Goal: Check status: Check status

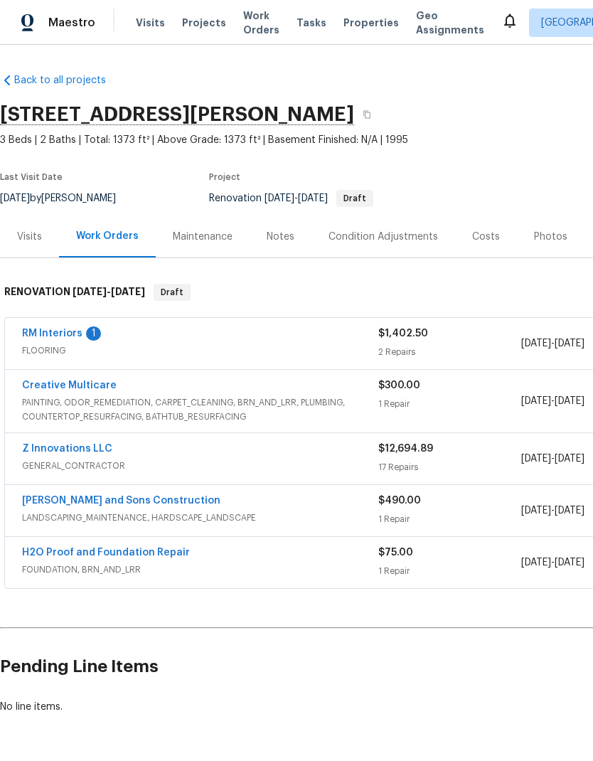
click at [66, 331] on link "RM Interiors" at bounding box center [52, 334] width 60 height 10
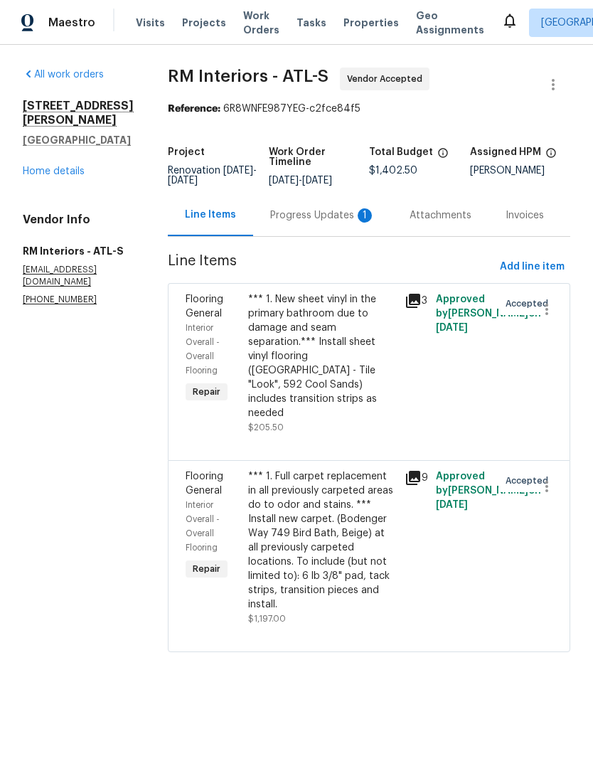
click at [326, 214] on div "Progress Updates 1" at bounding box center [322, 215] width 105 height 14
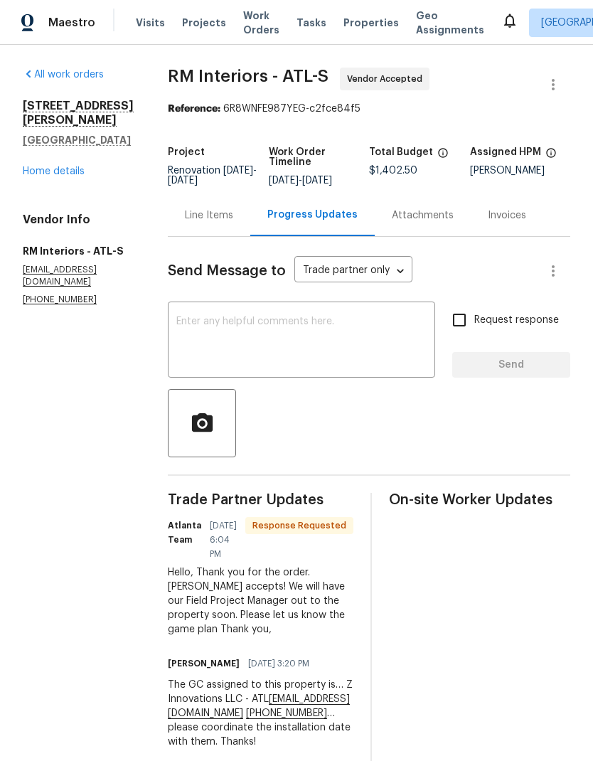
click at [273, 321] on textarea at bounding box center [301, 341] width 250 height 50
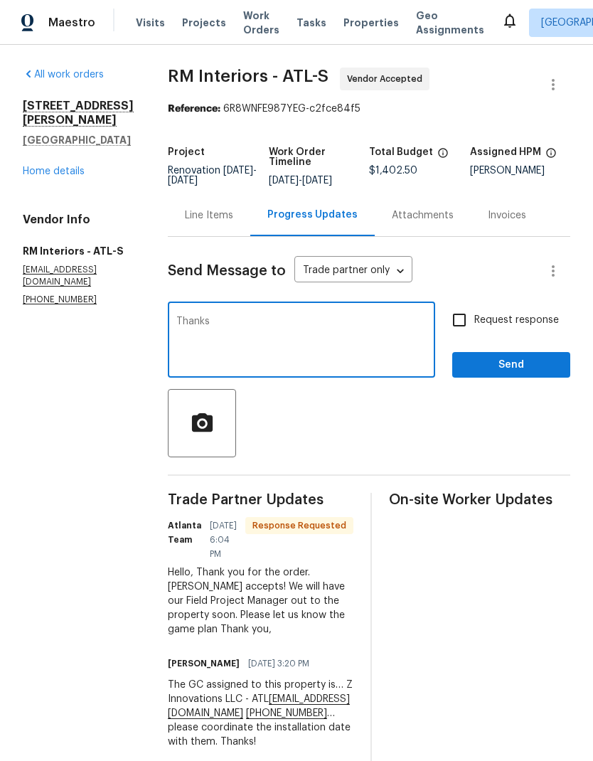
type textarea "Thanks"
click at [504, 368] on span "Send" at bounding box center [511, 365] width 95 height 18
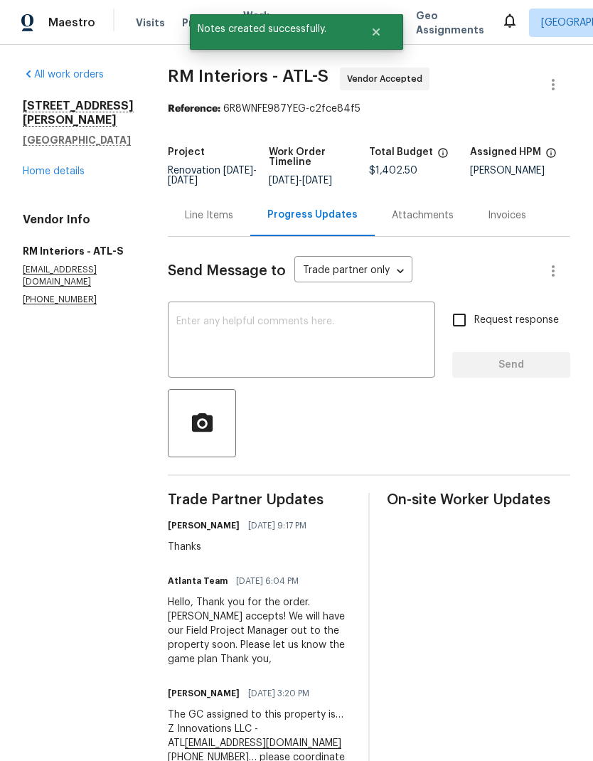
click at [79, 166] on link "Home details" at bounding box center [54, 171] width 62 height 10
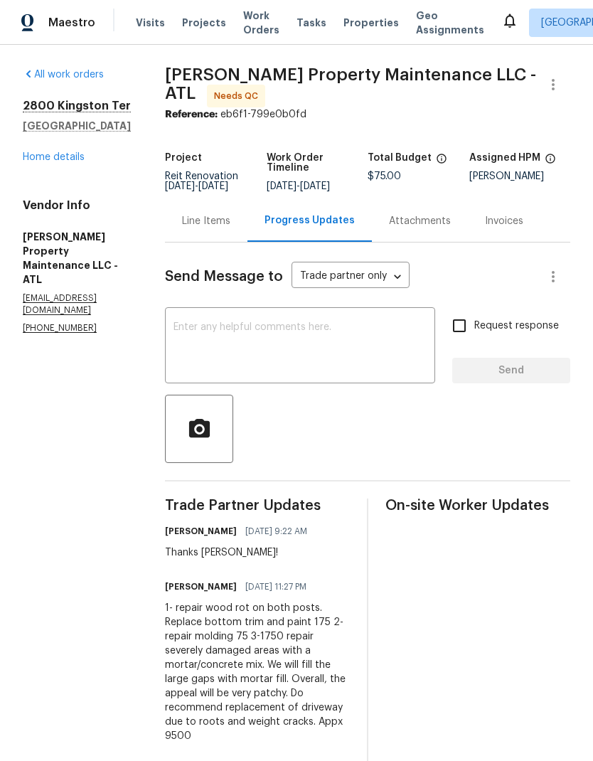
click at [201, 221] on div "Line Items" at bounding box center [206, 221] width 48 height 14
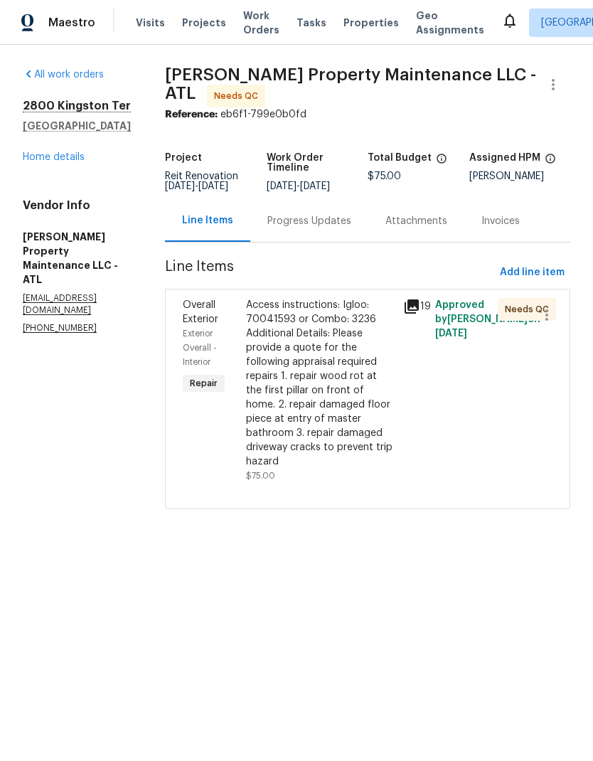
click at [72, 160] on link "Home details" at bounding box center [54, 157] width 62 height 10
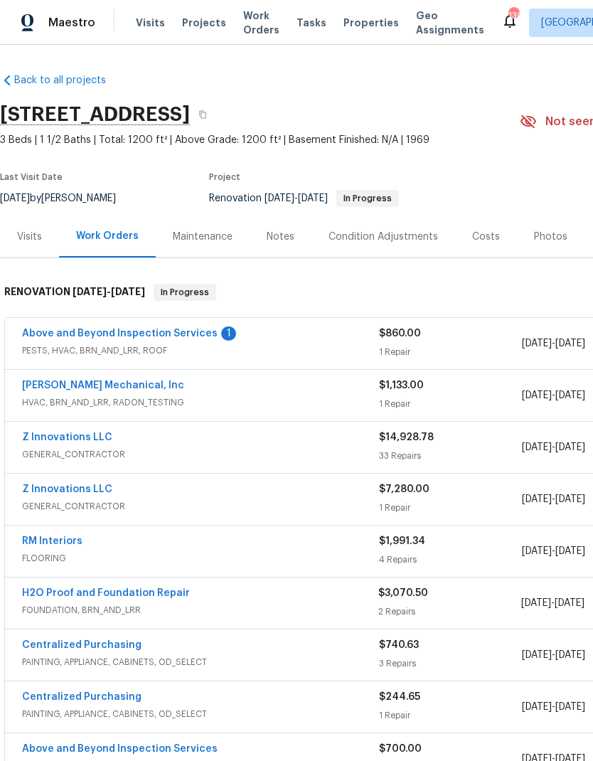
click at [179, 337] on link "Above and Beyond Inspection Services" at bounding box center [120, 334] width 196 height 10
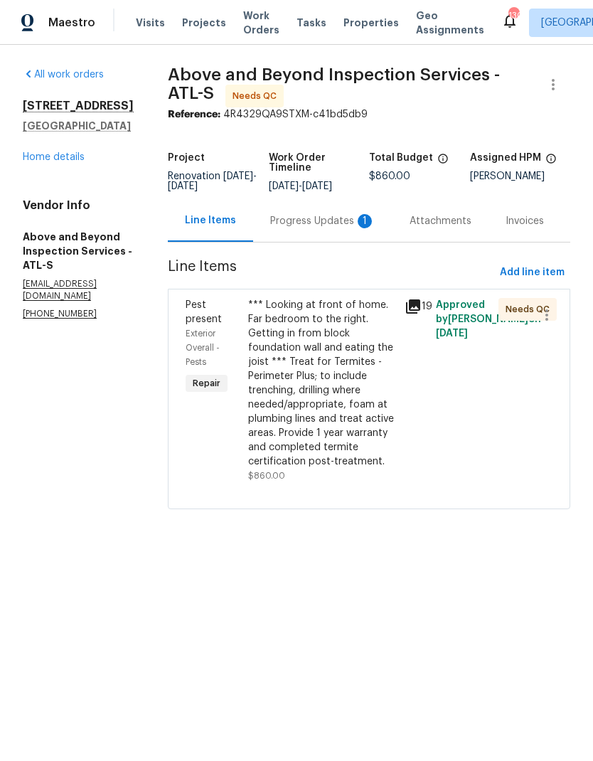
click at [325, 228] on div "Progress Updates 1" at bounding box center [322, 221] width 105 height 14
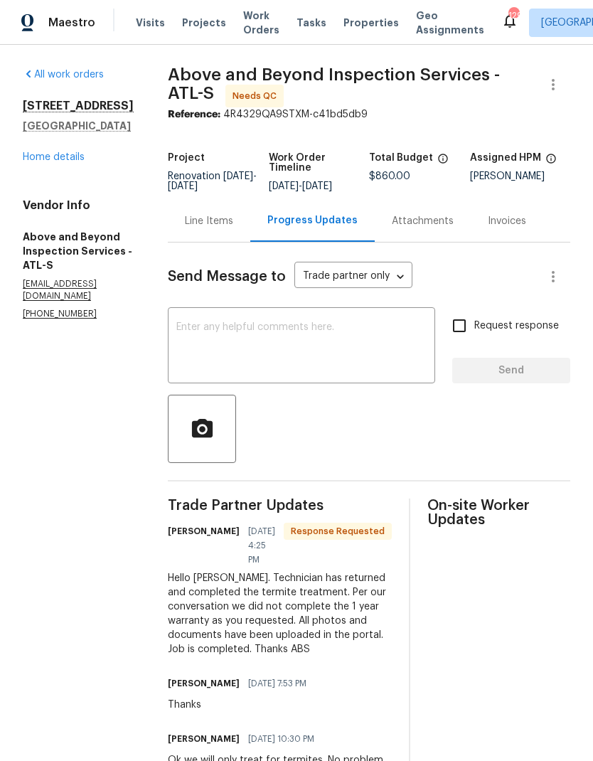
click at [307, 337] on textarea at bounding box center [301, 347] width 250 height 50
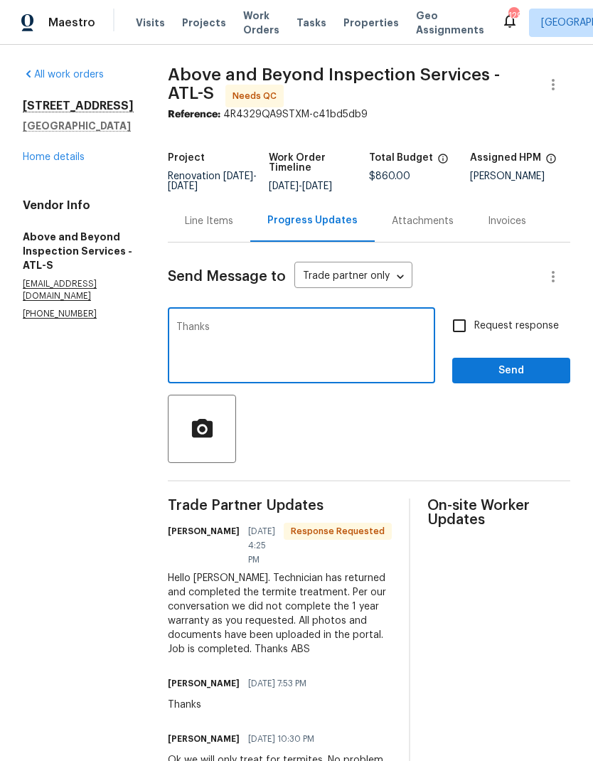
type textarea "Thanks"
click at [521, 380] on span "Send" at bounding box center [511, 371] width 95 height 18
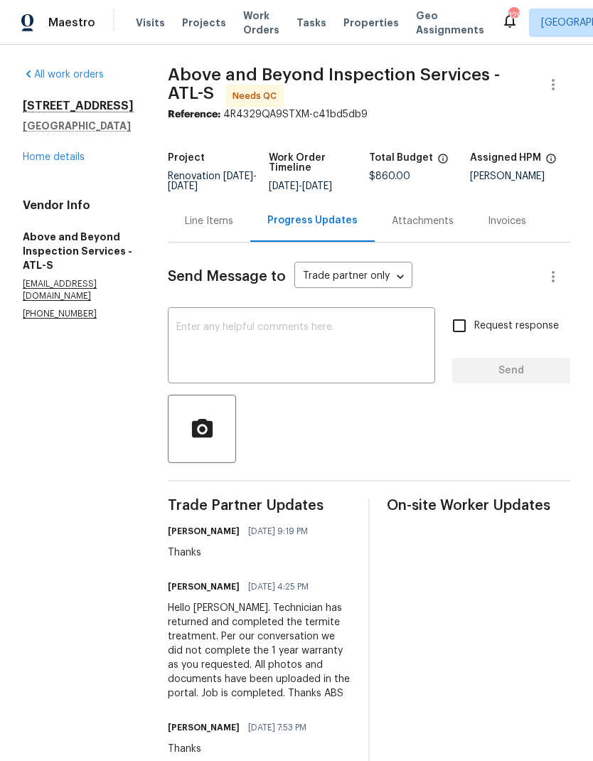
click at [233, 228] on div "Line Items" at bounding box center [209, 221] width 48 height 14
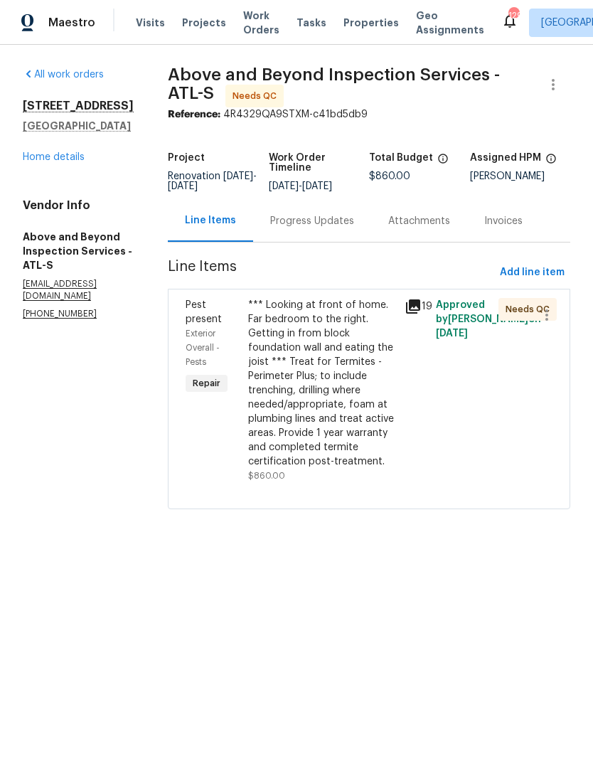
click at [342, 392] on div "*** Looking at front of home. Far bedroom to the right. Getting in from block f…" at bounding box center [322, 383] width 148 height 171
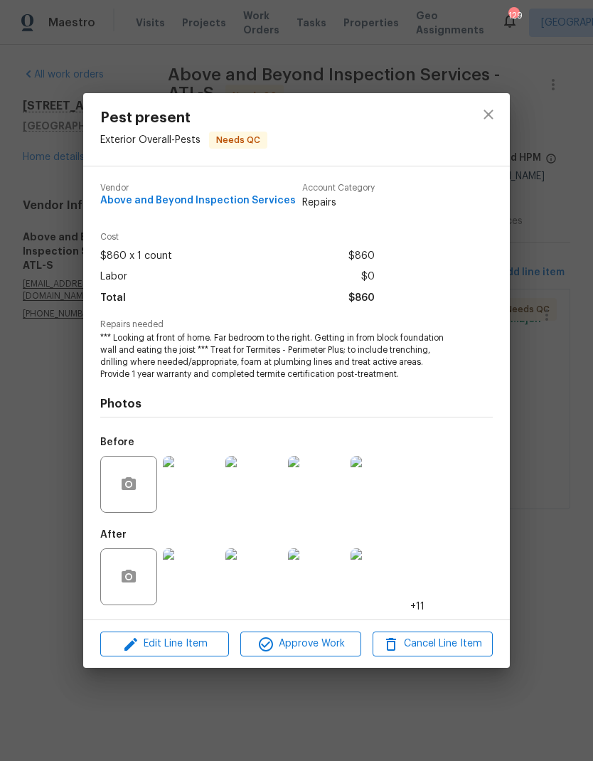
click at [184, 592] on img at bounding box center [191, 576] width 57 height 57
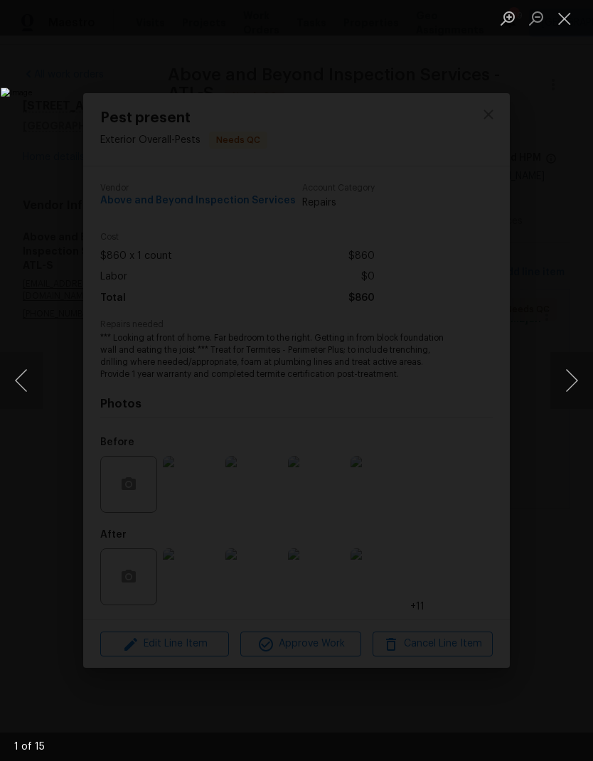
click at [578, 385] on button "Next image" at bounding box center [571, 380] width 43 height 57
click at [570, 385] on button "Next image" at bounding box center [571, 380] width 43 height 57
click at [574, 380] on button "Next image" at bounding box center [571, 380] width 43 height 57
click at [572, 383] on button "Next image" at bounding box center [571, 380] width 43 height 57
click at [576, 386] on button "Next image" at bounding box center [571, 380] width 43 height 57
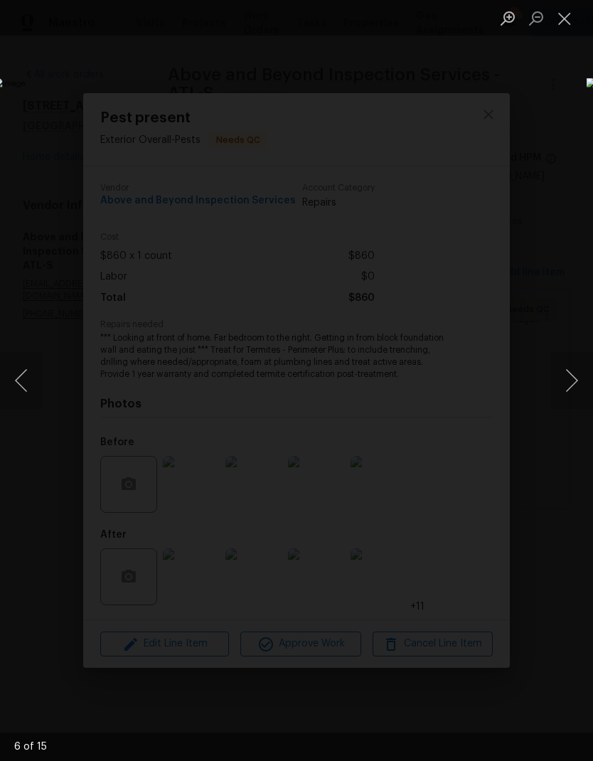
click at [570, 387] on button "Next image" at bounding box center [571, 380] width 43 height 57
click at [570, 380] on button "Next image" at bounding box center [571, 380] width 43 height 57
click at [572, 375] on button "Next image" at bounding box center [571, 380] width 43 height 57
click at [570, 380] on button "Next image" at bounding box center [571, 380] width 43 height 57
click at [571, 376] on button "Next image" at bounding box center [571, 380] width 43 height 57
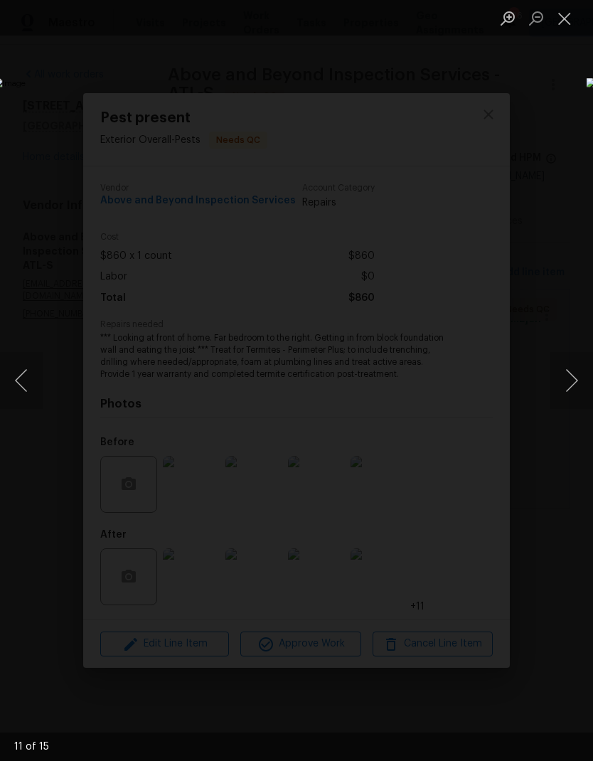
click at [24, 378] on button "Previous image" at bounding box center [21, 380] width 43 height 57
click at [35, 383] on button "Previous image" at bounding box center [21, 380] width 43 height 57
click at [574, 384] on button "Next image" at bounding box center [571, 380] width 43 height 57
click at [582, 387] on button "Next image" at bounding box center [571, 380] width 43 height 57
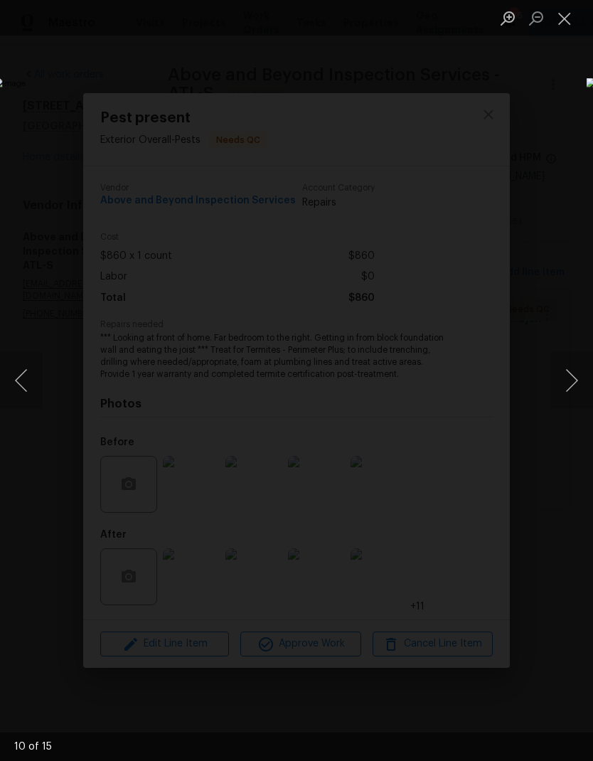
click at [577, 385] on button "Next image" at bounding box center [571, 380] width 43 height 57
click at [577, 383] on button "Next image" at bounding box center [571, 380] width 43 height 57
click at [575, 384] on button "Next image" at bounding box center [571, 380] width 43 height 57
click at [577, 382] on button "Next image" at bounding box center [571, 380] width 43 height 57
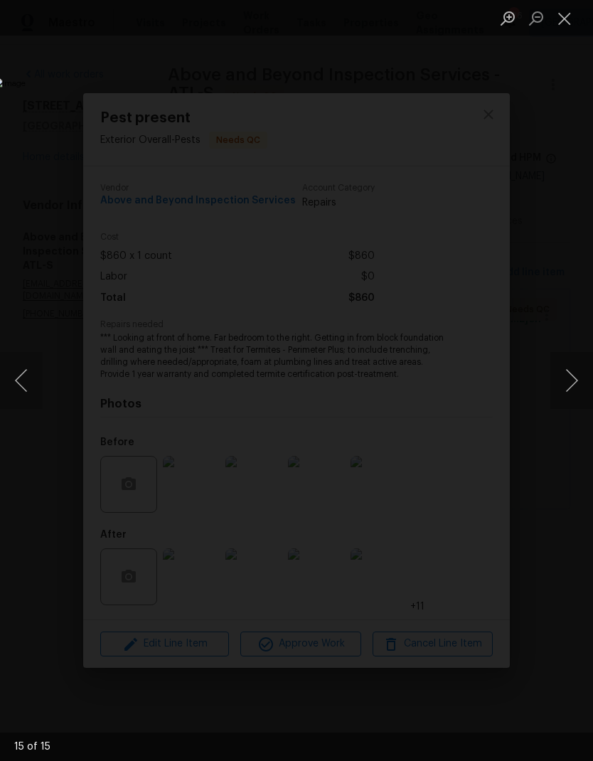
click at [572, 382] on button "Next image" at bounding box center [571, 380] width 43 height 57
click at [576, 380] on button "Next image" at bounding box center [571, 380] width 43 height 57
click at [576, 381] on button "Next image" at bounding box center [571, 380] width 43 height 57
click at [575, 382] on button "Next image" at bounding box center [571, 380] width 43 height 57
click at [576, 382] on button "Next image" at bounding box center [571, 380] width 43 height 57
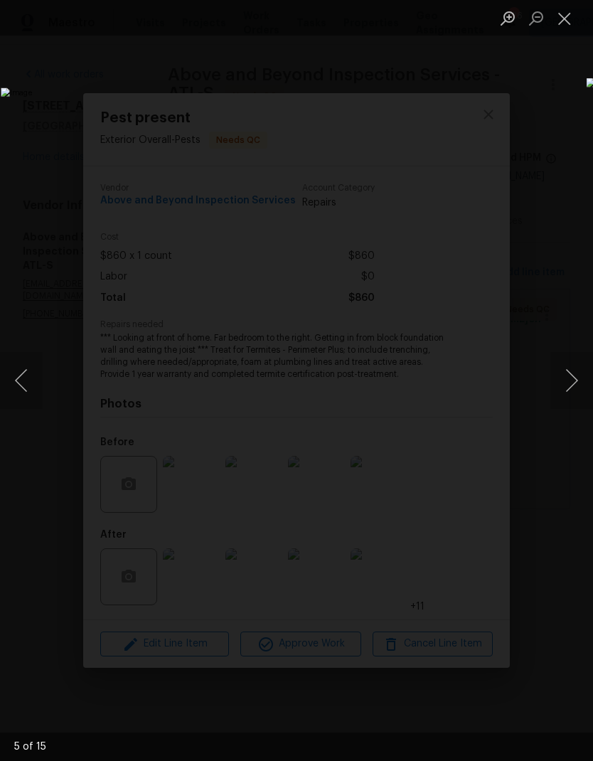
click at [576, 381] on button "Next image" at bounding box center [571, 380] width 43 height 57
click at [576, 380] on button "Next image" at bounding box center [571, 380] width 43 height 57
click at [577, 380] on button "Next image" at bounding box center [571, 380] width 43 height 57
click at [576, 380] on button "Next image" at bounding box center [571, 380] width 43 height 57
click at [576, 379] on button "Next image" at bounding box center [571, 380] width 43 height 57
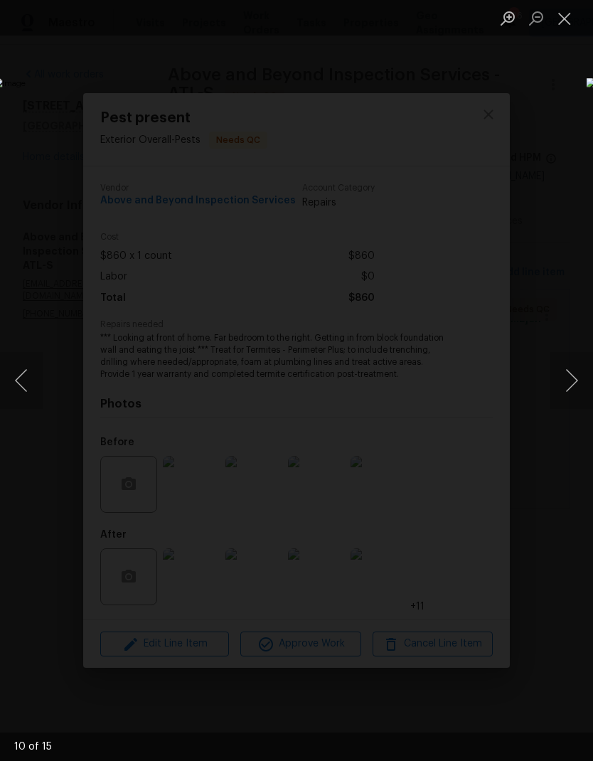
click at [574, 380] on button "Next image" at bounding box center [571, 380] width 43 height 57
click at [568, 23] on button "Close lightbox" at bounding box center [564, 18] width 28 height 25
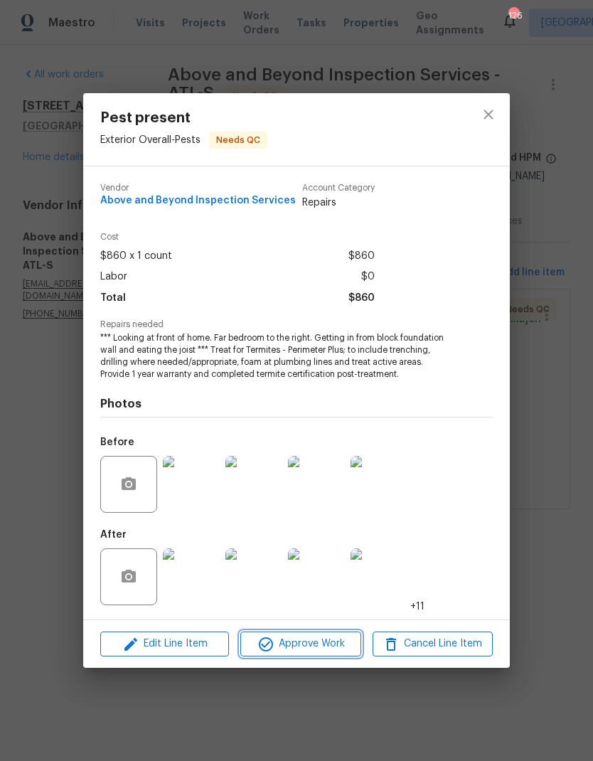
click at [328, 646] on span "Approve Work" at bounding box center [301, 644] width 112 height 18
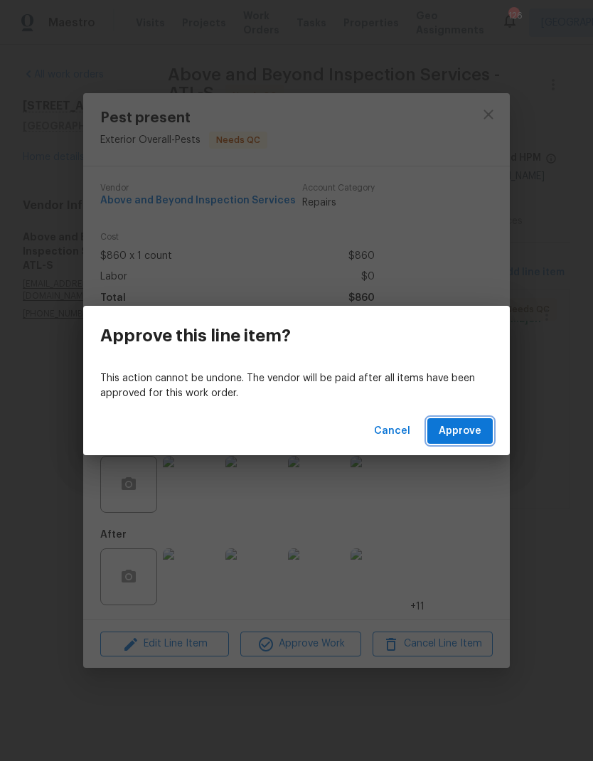
click at [473, 427] on span "Approve" at bounding box center [460, 431] width 43 height 18
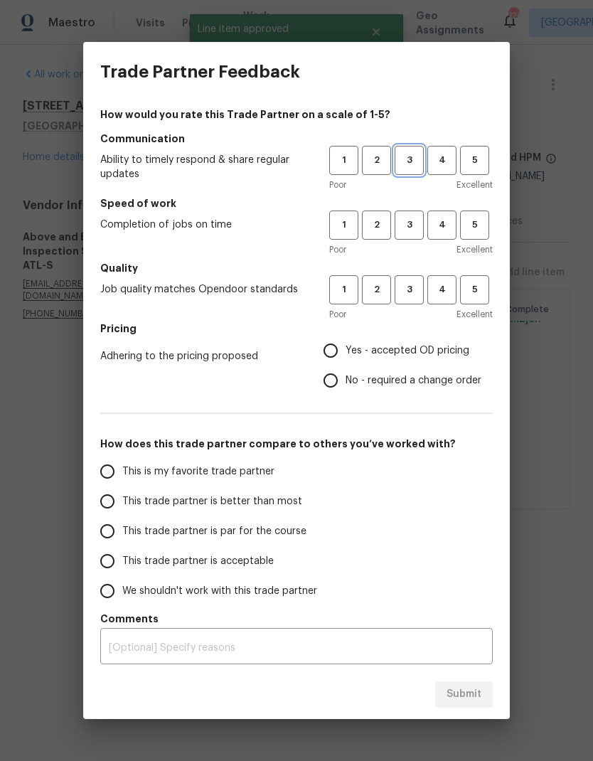
click at [413, 159] on span "3" at bounding box center [409, 160] width 26 height 16
click at [419, 223] on span "3" at bounding box center [409, 225] width 26 height 16
click at [415, 289] on span "3" at bounding box center [409, 290] width 26 height 16
click at [334, 383] on input "No - required a change order" at bounding box center [331, 381] width 30 height 30
radio input "true"
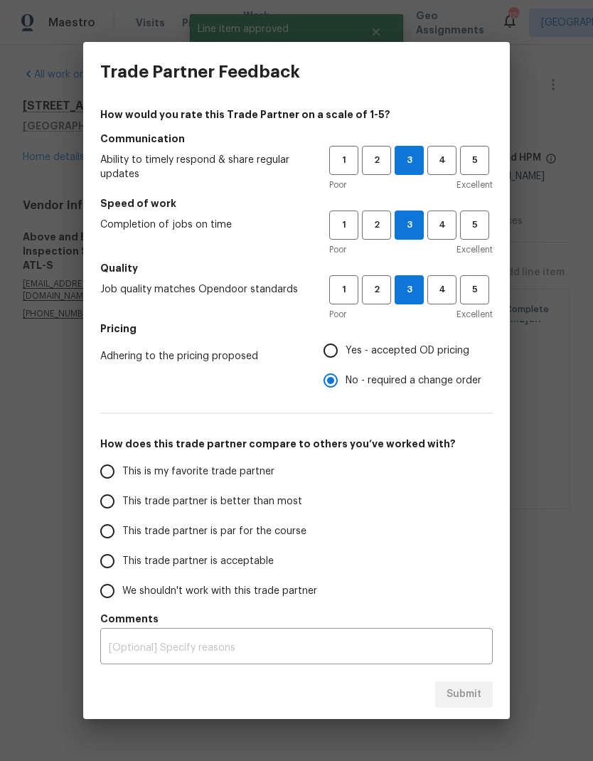
click at [116, 536] on input "This trade partner is par for the course" at bounding box center [107, 531] width 30 height 30
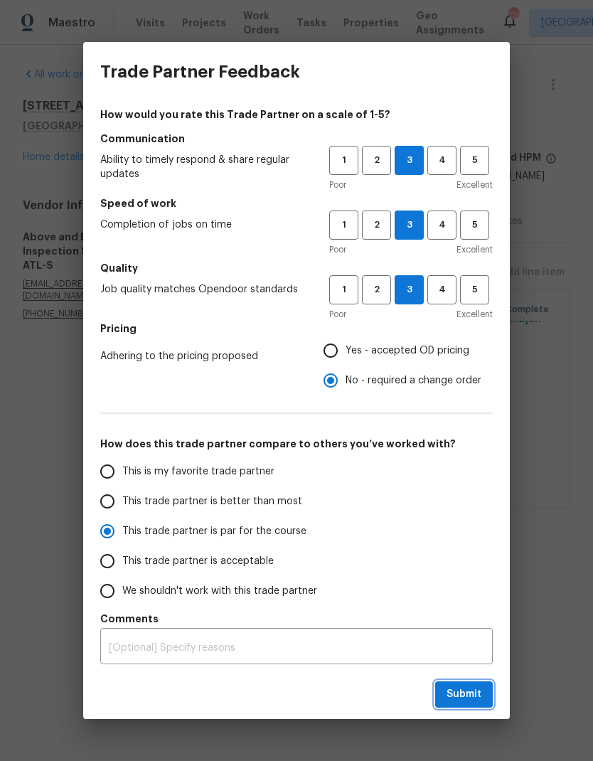
click at [480, 693] on span "Submit" at bounding box center [464, 695] width 35 height 18
radio input "true"
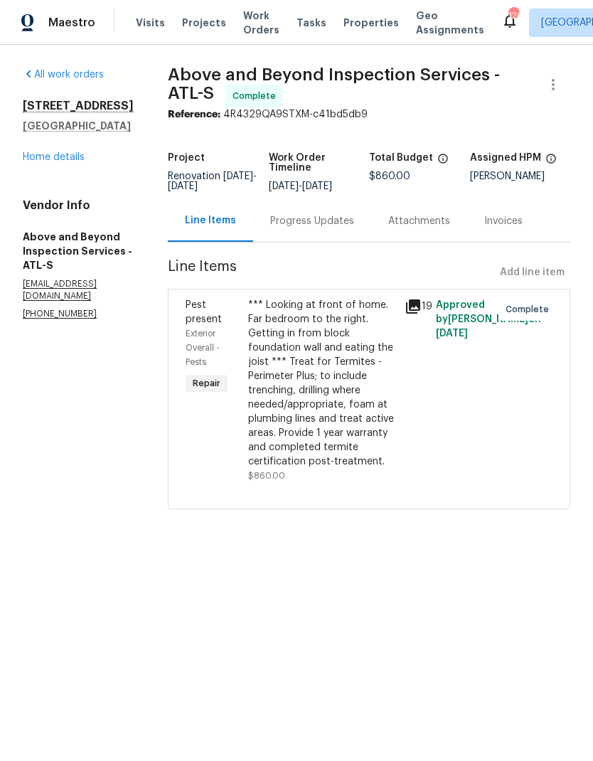
radio input "false"
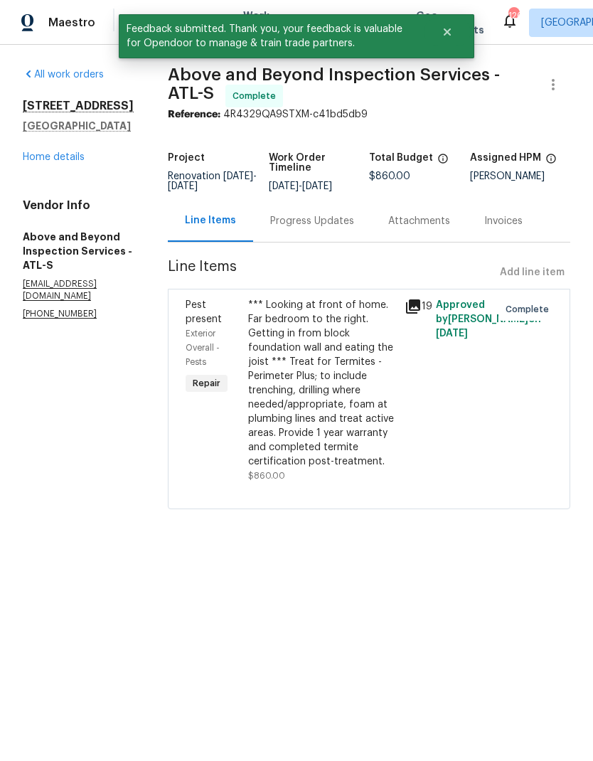
click at [71, 161] on link "Home details" at bounding box center [54, 157] width 62 height 10
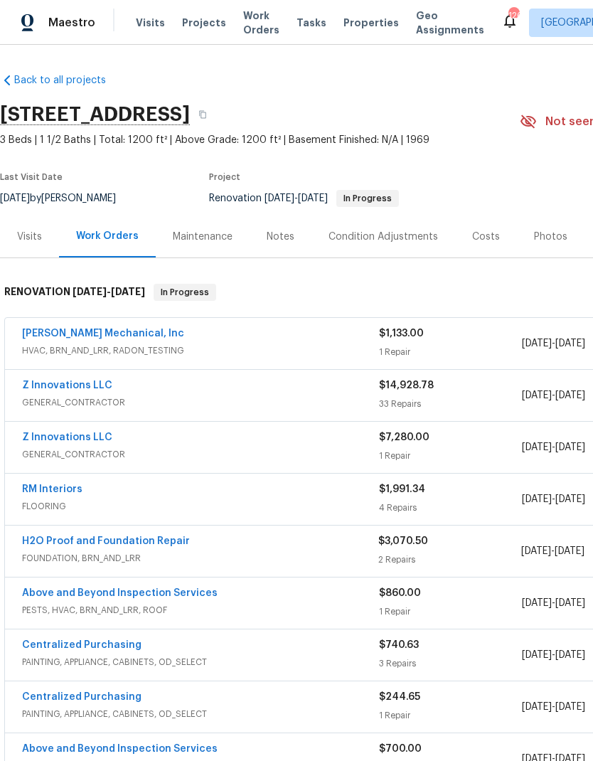
click at [133, 331] on link "JH Martin Mechanical, Inc" at bounding box center [103, 334] width 162 height 10
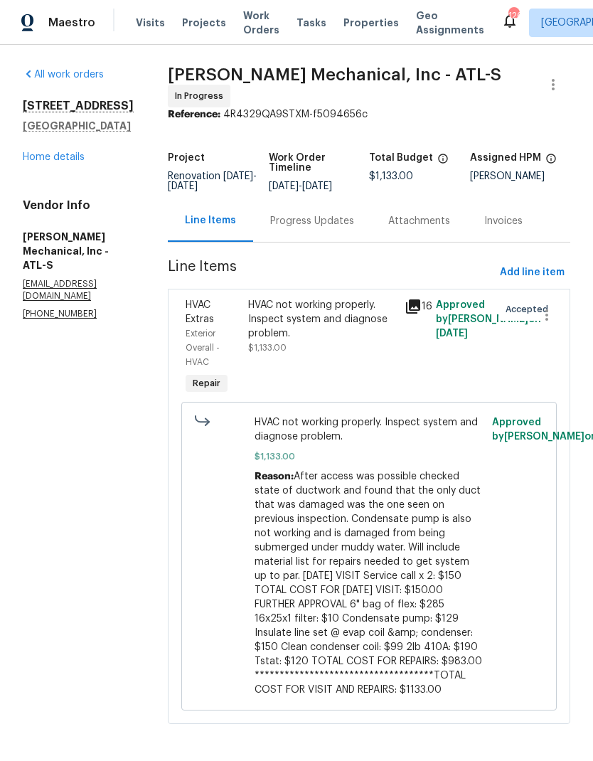
click at [354, 228] on div "Progress Updates" at bounding box center [312, 221] width 84 height 14
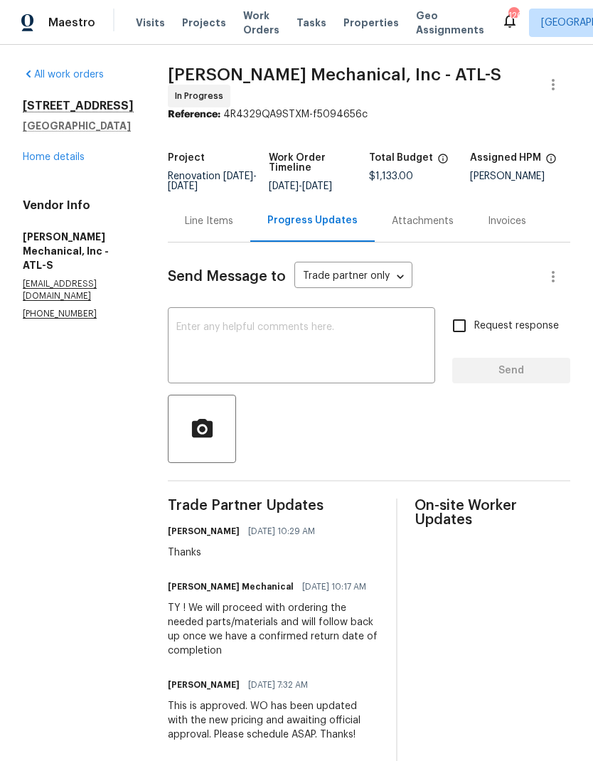
click at [233, 227] on div "Line Items" at bounding box center [209, 221] width 48 height 14
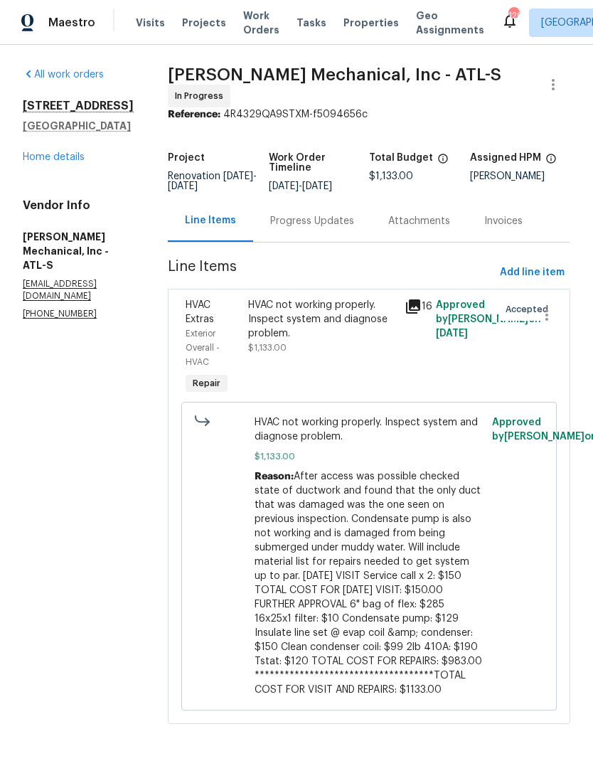
click at [70, 158] on link "Home details" at bounding box center [54, 157] width 62 height 10
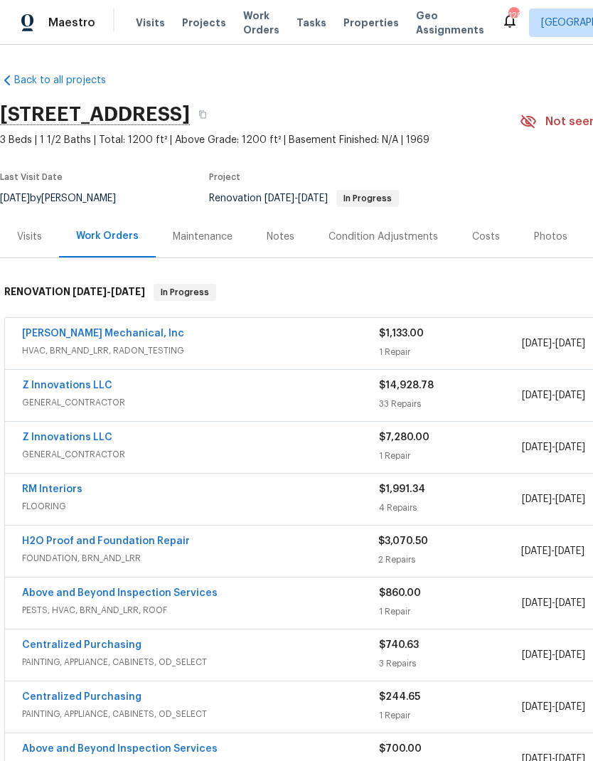
click at [101, 438] on link "Z Innovations LLC" at bounding box center [67, 437] width 90 height 10
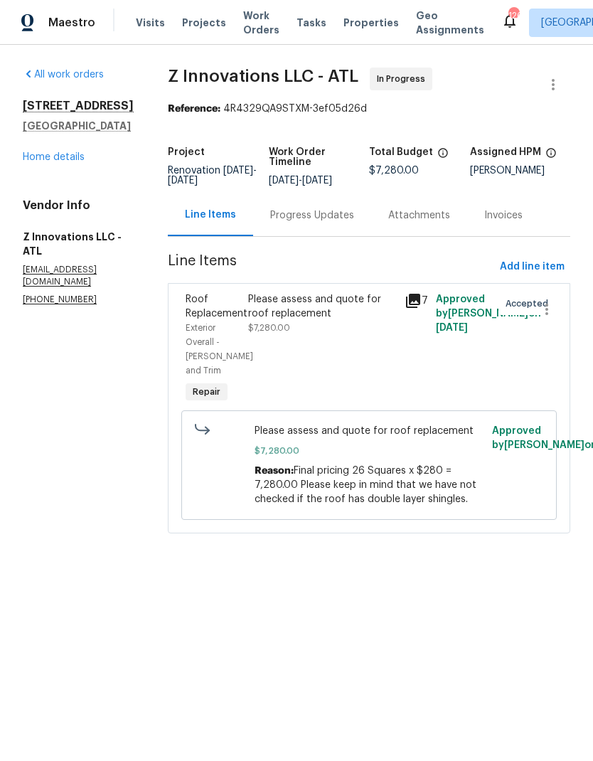
click at [324, 222] on div "Progress Updates" at bounding box center [312, 215] width 84 height 14
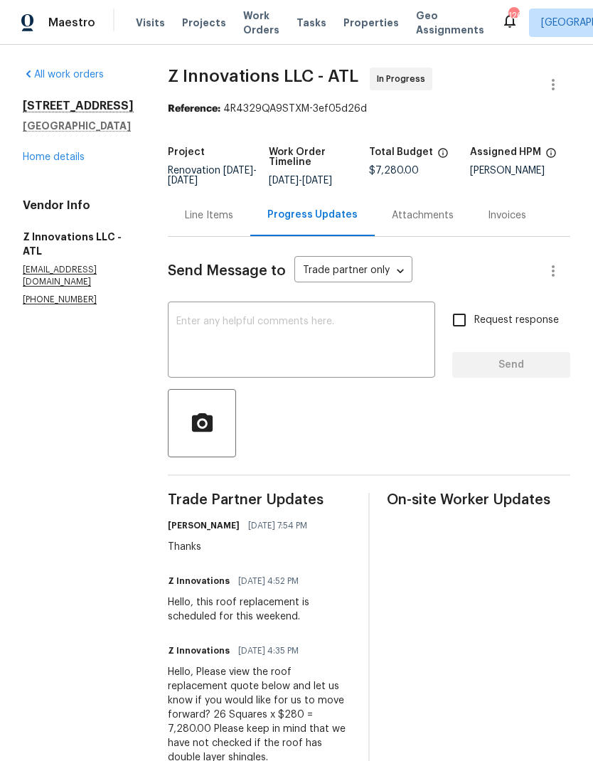
click at [212, 218] on div "Line Items" at bounding box center [209, 215] width 48 height 14
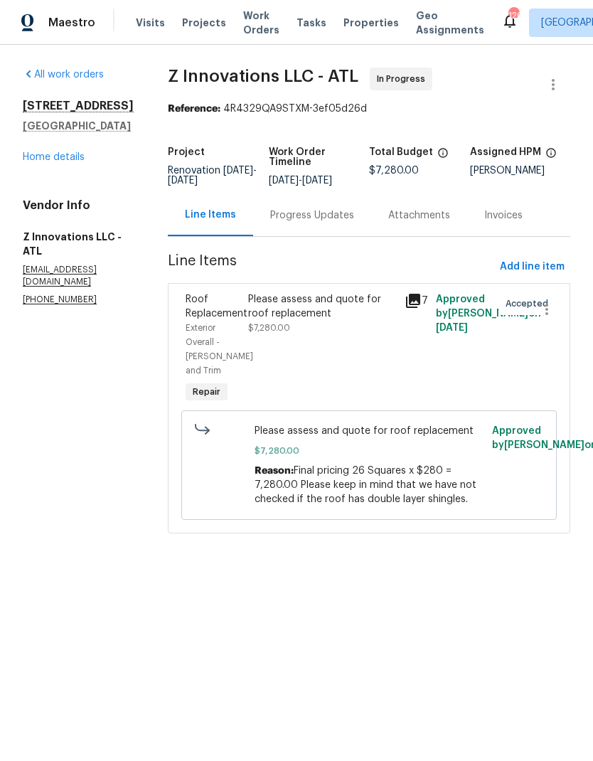
click at [70, 162] on link "Home details" at bounding box center [54, 157] width 62 height 10
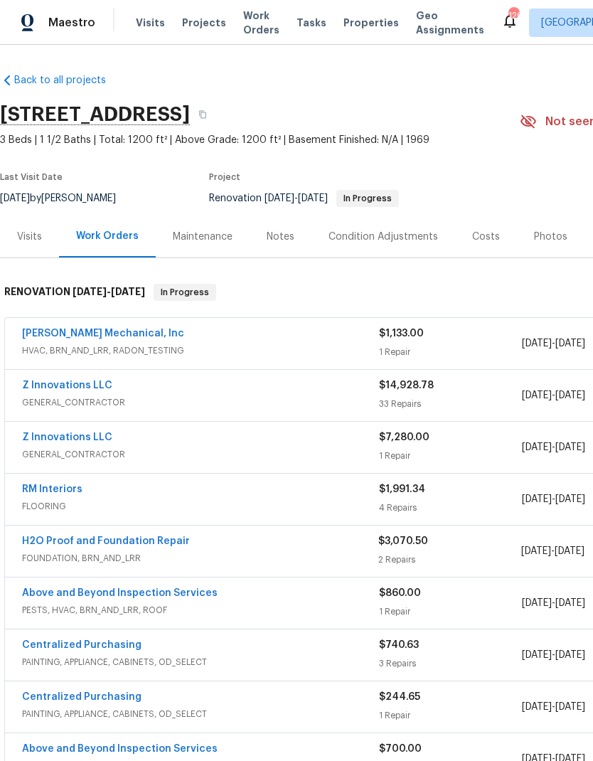
click at [164, 545] on link "H2O Proof and Foundation Repair" at bounding box center [106, 541] width 168 height 10
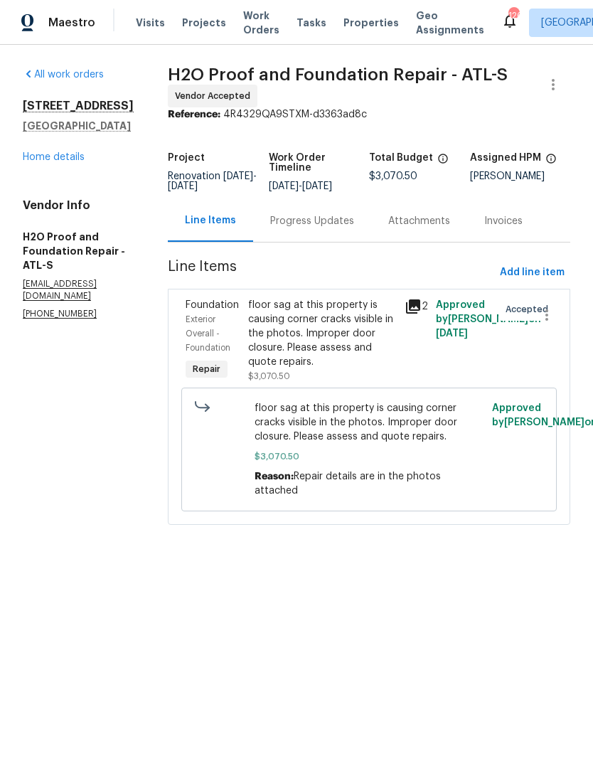
click at [309, 223] on div "Progress Updates" at bounding box center [312, 221] width 84 height 14
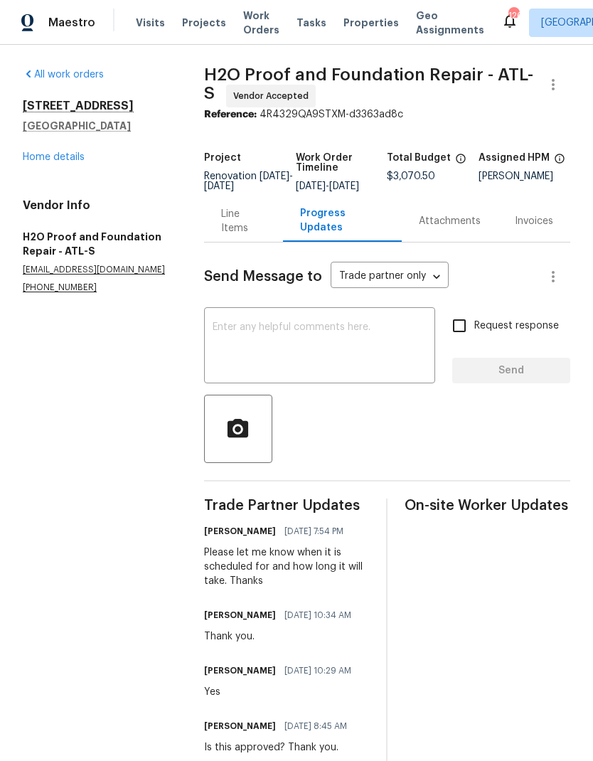
click at [65, 161] on link "Home details" at bounding box center [54, 157] width 62 height 10
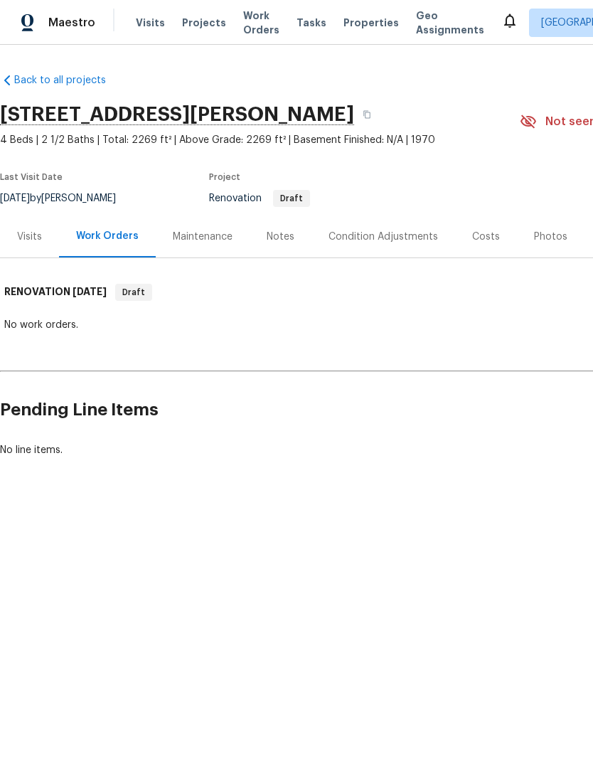
click at [376, 237] on div "Condition Adjustments" at bounding box center [384, 237] width 110 height 14
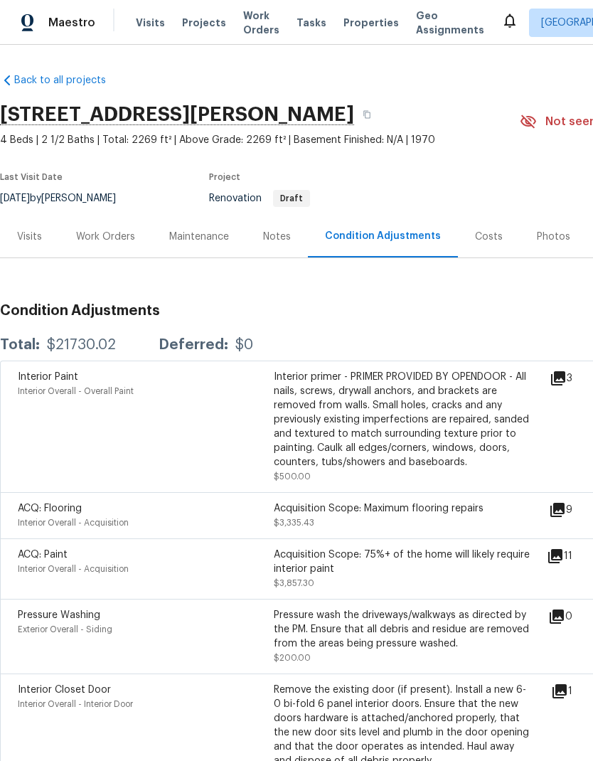
click at [565, 376] on icon at bounding box center [558, 378] width 14 height 14
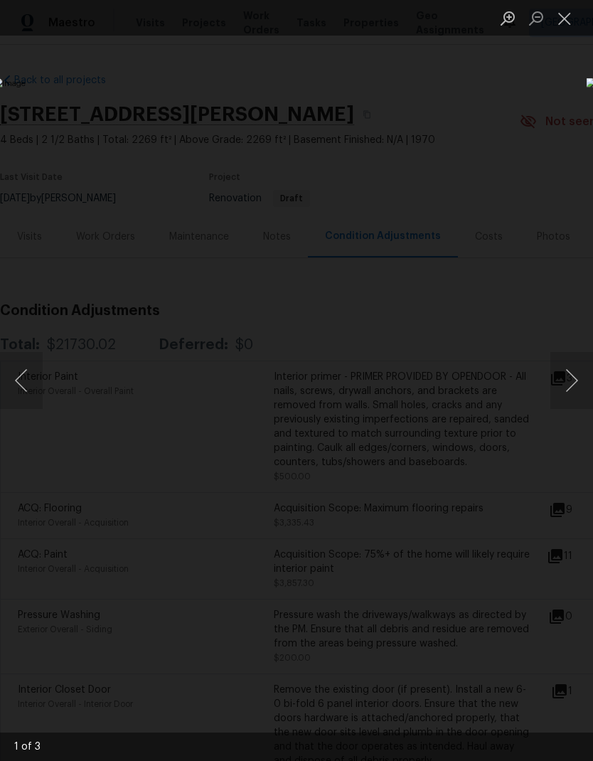
click at [564, 380] on button "Next image" at bounding box center [571, 380] width 43 height 57
click at [567, 383] on button "Next image" at bounding box center [571, 380] width 43 height 57
click at [565, 380] on button "Next image" at bounding box center [571, 380] width 43 height 57
click at [566, 25] on button "Close lightbox" at bounding box center [564, 18] width 28 height 25
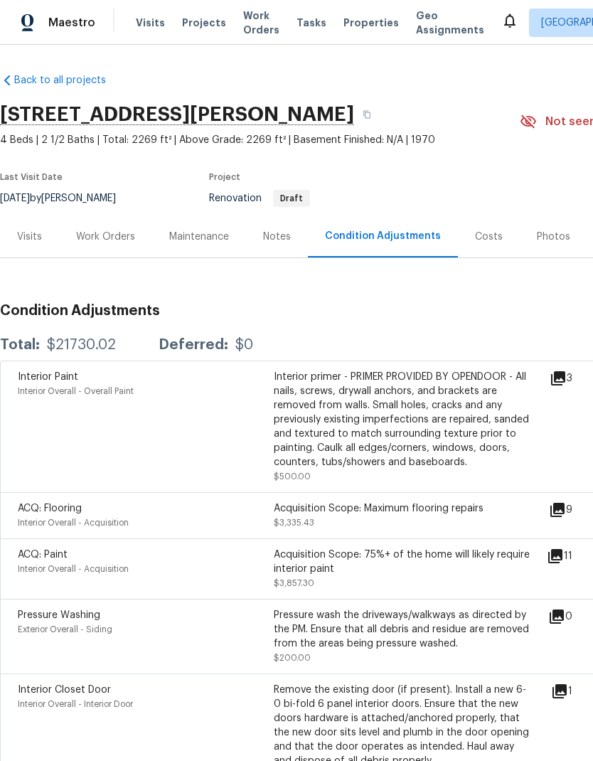
click at [565, 516] on icon at bounding box center [557, 510] width 14 height 14
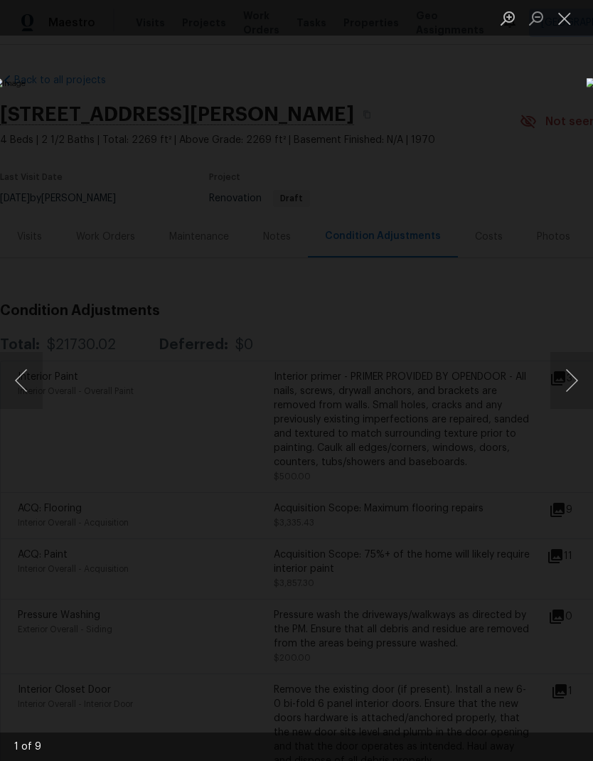
click at [572, 381] on button "Next image" at bounding box center [571, 380] width 43 height 57
click at [575, 380] on button "Next image" at bounding box center [571, 380] width 43 height 57
click at [572, 383] on button "Next image" at bounding box center [571, 380] width 43 height 57
click at [571, 378] on button "Next image" at bounding box center [571, 380] width 43 height 57
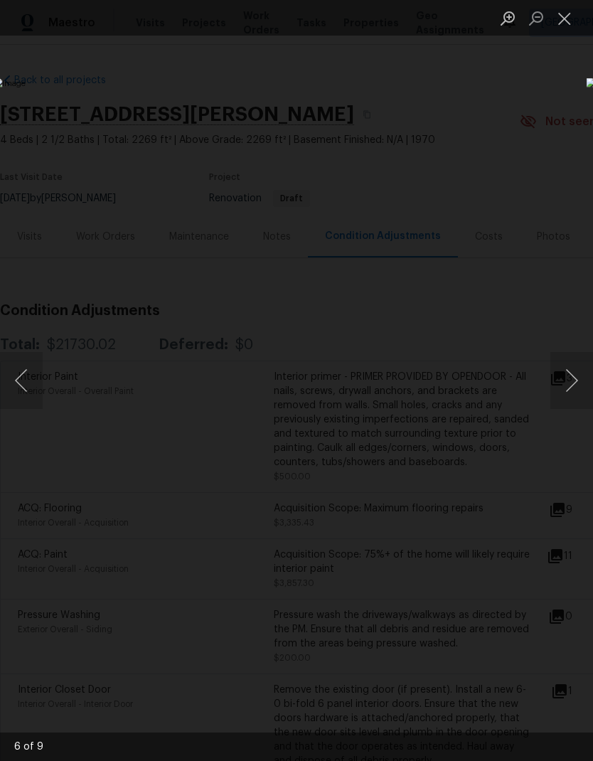
click at [572, 378] on button "Next image" at bounding box center [571, 380] width 43 height 57
click at [572, 380] on button "Next image" at bounding box center [571, 380] width 43 height 57
click at [566, 20] on button "Close lightbox" at bounding box center [564, 18] width 28 height 25
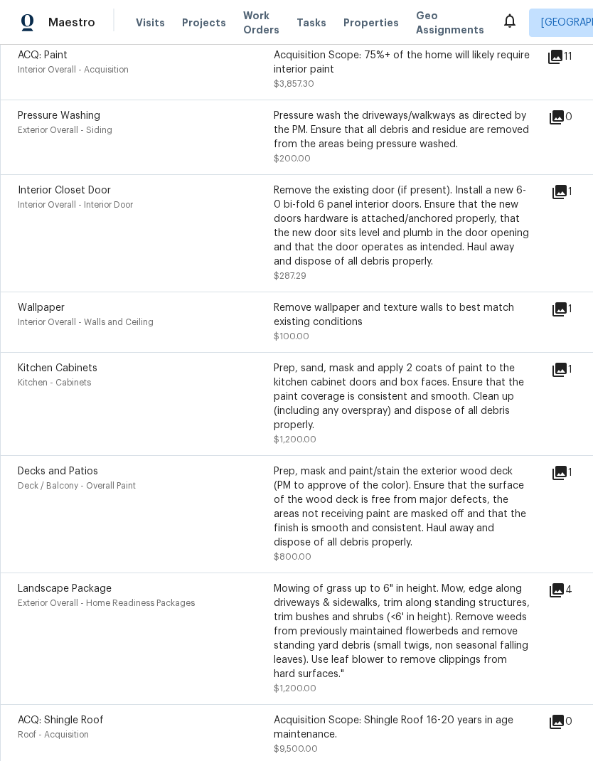
scroll to position [501, 0]
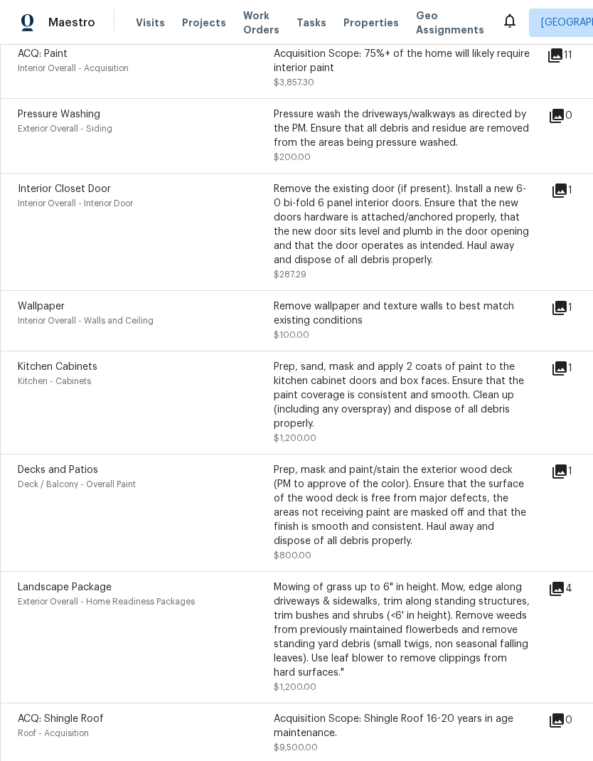
click at [568, 192] on icon at bounding box center [559, 190] width 17 height 17
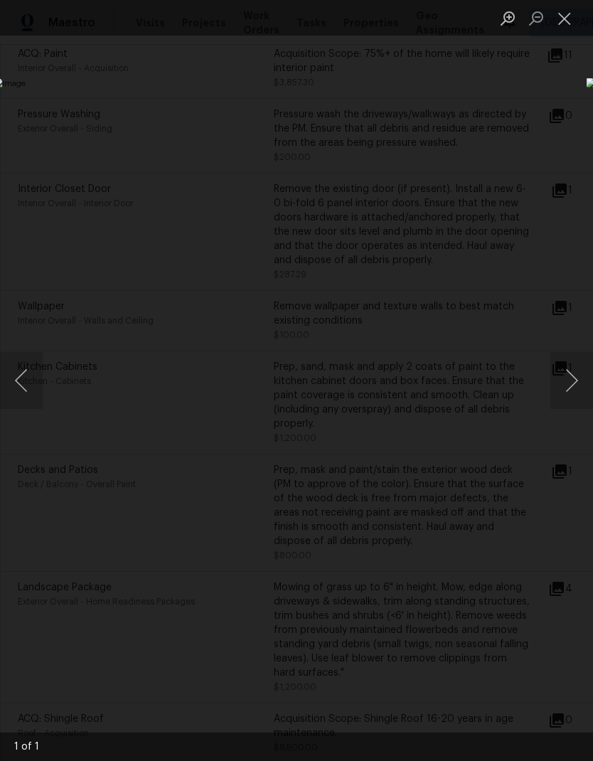
click at [569, 24] on button "Close lightbox" at bounding box center [564, 18] width 28 height 25
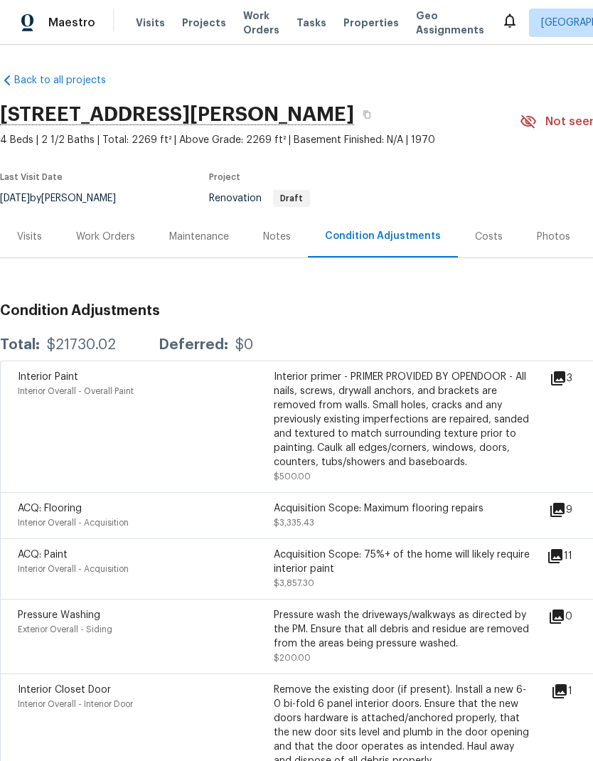
scroll to position [0, 0]
click at [120, 238] on div "Work Orders" at bounding box center [105, 237] width 59 height 14
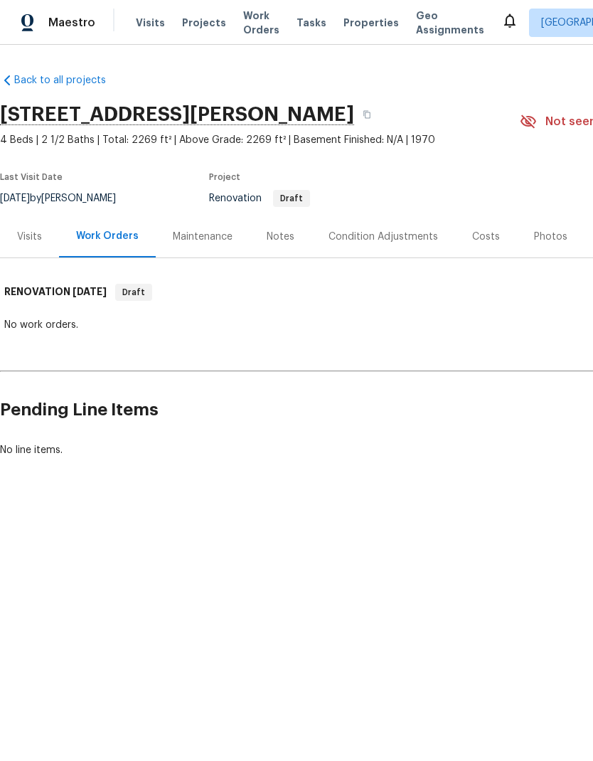
click at [34, 238] on div "Visits" at bounding box center [29, 237] width 25 height 14
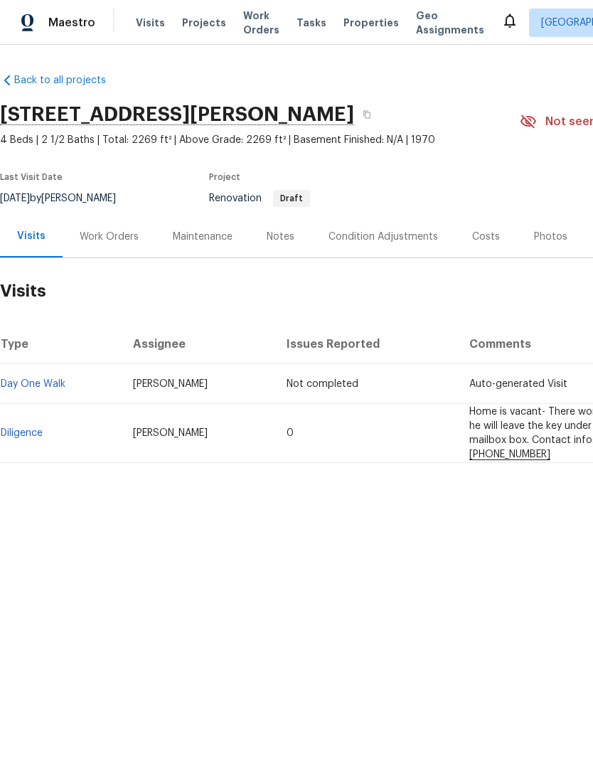
click at [39, 432] on link "Diligence" at bounding box center [22, 433] width 42 height 10
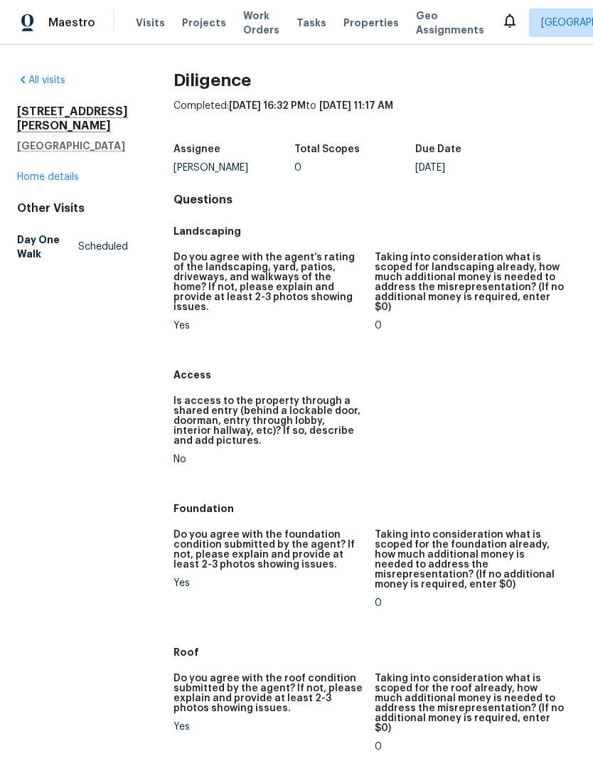
click at [68, 172] on link "Home details" at bounding box center [48, 177] width 62 height 10
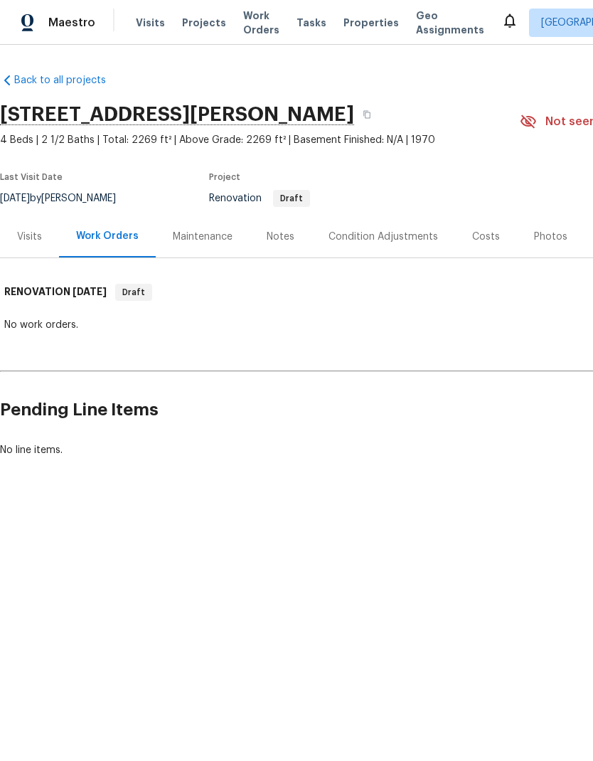
click at [399, 235] on div "Condition Adjustments" at bounding box center [384, 237] width 110 height 14
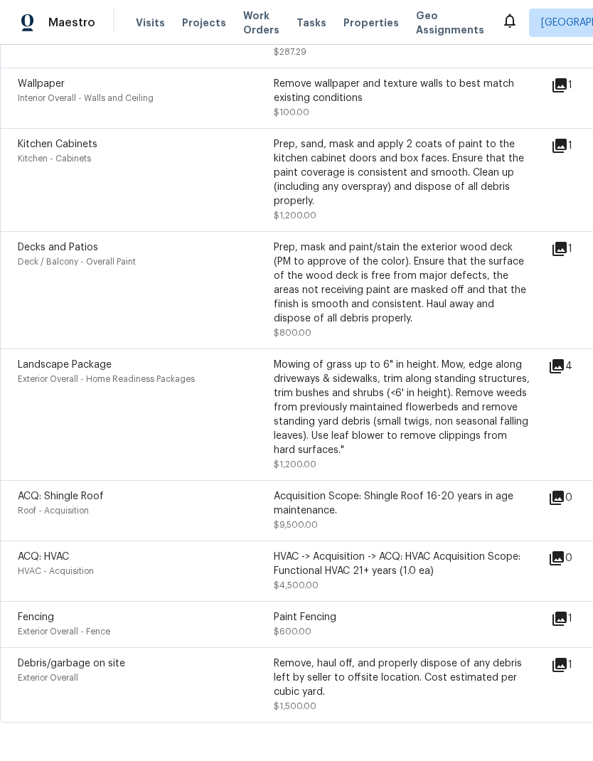
scroll to position [723, 0]
click at [561, 628] on icon at bounding box center [559, 619] width 17 height 17
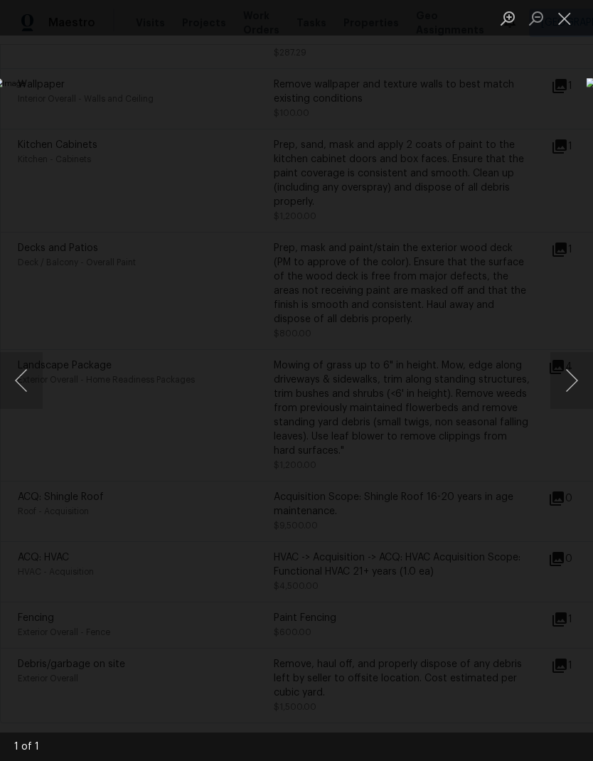
click at [572, 380] on button "Next image" at bounding box center [571, 380] width 43 height 57
click at [572, 378] on button "Next image" at bounding box center [571, 380] width 43 height 57
click at [28, 383] on button "Previous image" at bounding box center [21, 380] width 43 height 57
click at [568, 25] on button "Close lightbox" at bounding box center [564, 18] width 28 height 25
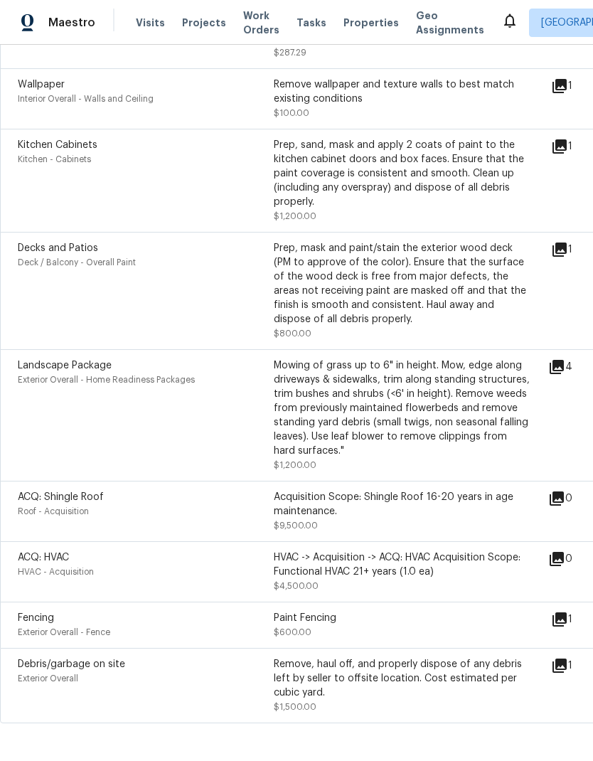
click at [567, 673] on icon at bounding box center [560, 666] width 14 height 14
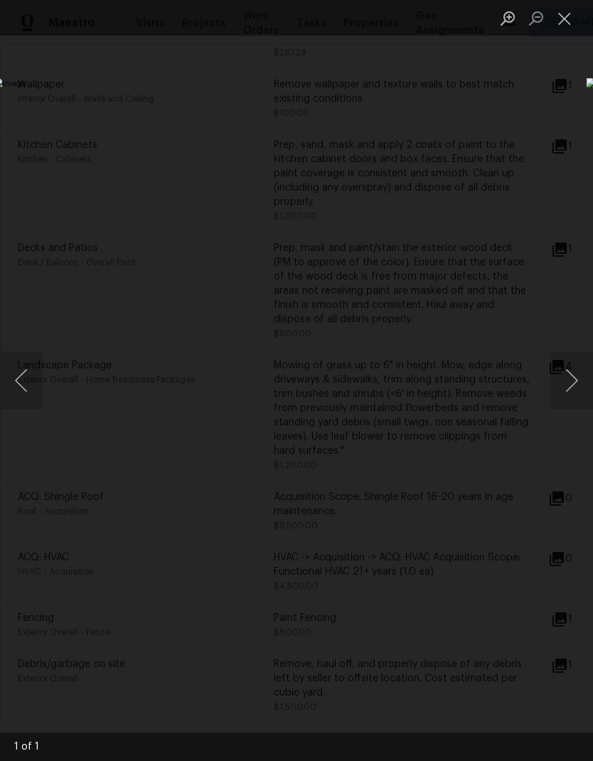
click at [573, 382] on button "Next image" at bounding box center [571, 380] width 43 height 57
click at [568, 21] on button "Close lightbox" at bounding box center [564, 18] width 28 height 25
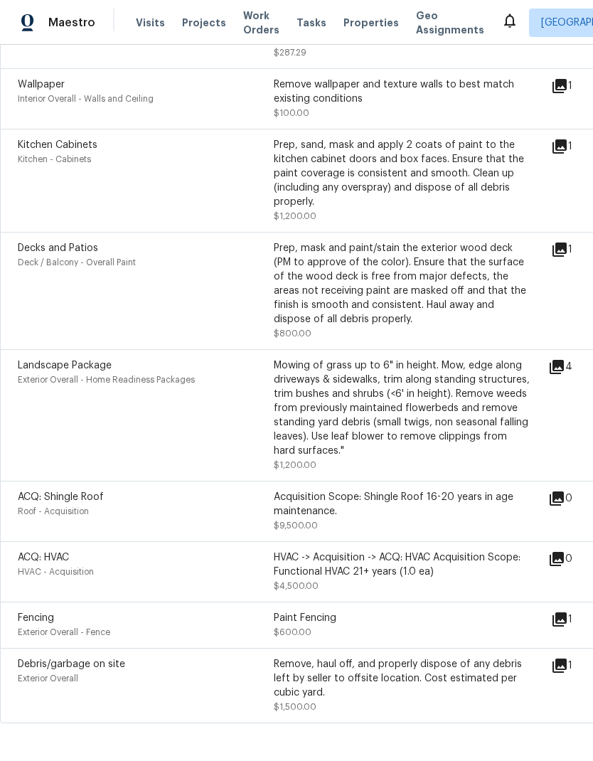
click at [564, 373] on icon at bounding box center [557, 367] width 14 height 14
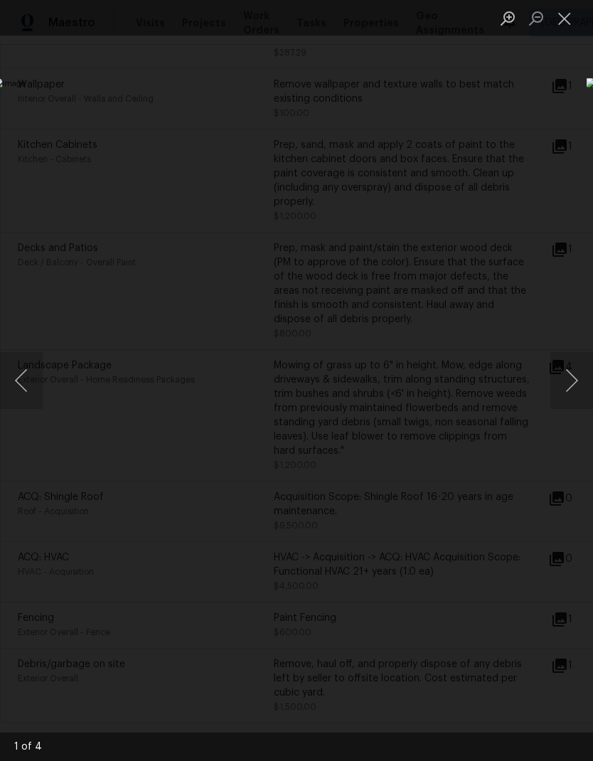
click at [575, 386] on button "Next image" at bounding box center [571, 380] width 43 height 57
click at [572, 384] on button "Next image" at bounding box center [571, 380] width 43 height 57
click at [571, 395] on button "Next image" at bounding box center [571, 380] width 43 height 57
click at [575, 397] on button "Next image" at bounding box center [571, 380] width 43 height 57
click at [573, 395] on button "Next image" at bounding box center [571, 380] width 43 height 57
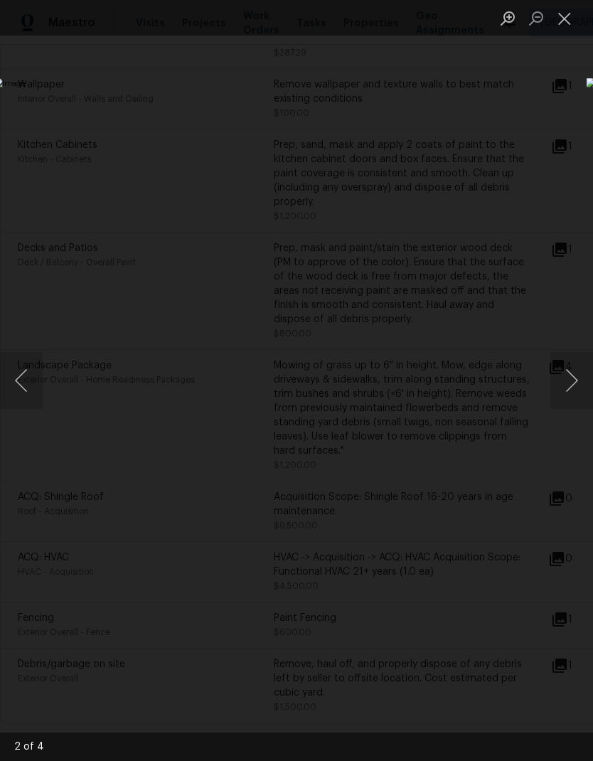
click at [28, 380] on button "Previous image" at bounding box center [21, 380] width 43 height 57
click at [585, 388] on button "Next image" at bounding box center [571, 380] width 43 height 57
click at [570, 389] on button "Next image" at bounding box center [571, 380] width 43 height 57
click at [572, 387] on button "Next image" at bounding box center [571, 380] width 43 height 57
click at [567, 18] on button "Close lightbox" at bounding box center [564, 18] width 28 height 25
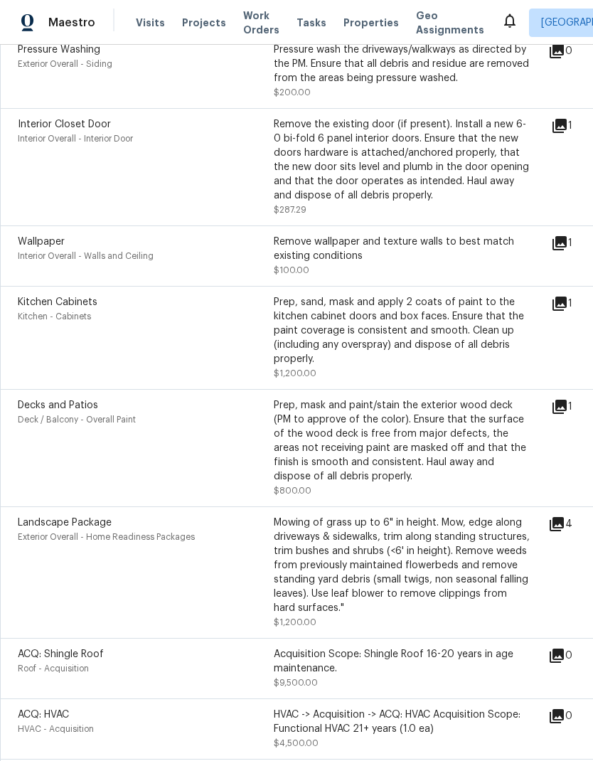
scroll to position [565, 0]
click at [567, 412] on icon at bounding box center [560, 407] width 14 height 14
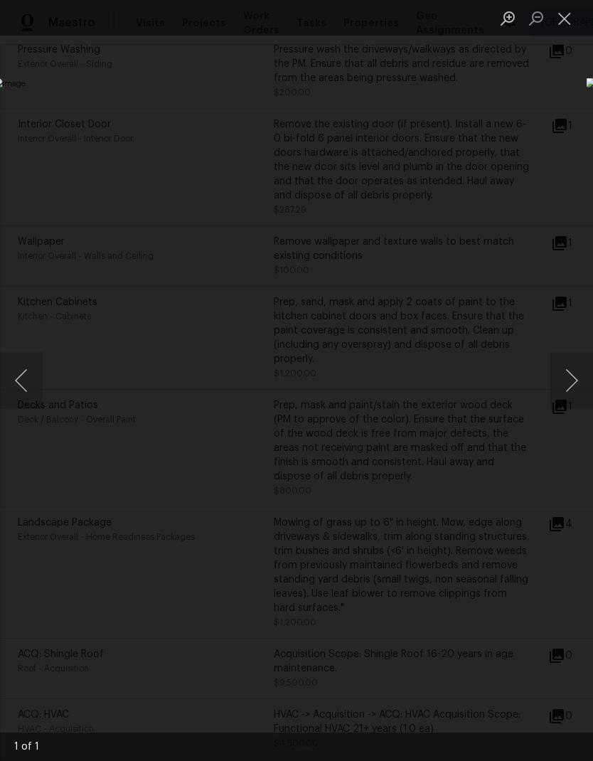
click at [568, 21] on button "Close lightbox" at bounding box center [564, 18] width 28 height 25
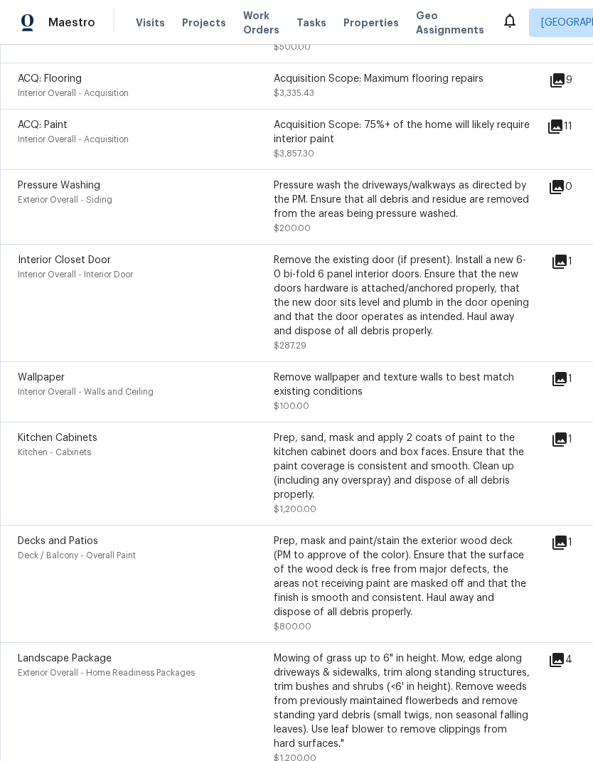
scroll to position [429, 0]
click at [568, 449] on icon at bounding box center [559, 440] width 17 height 17
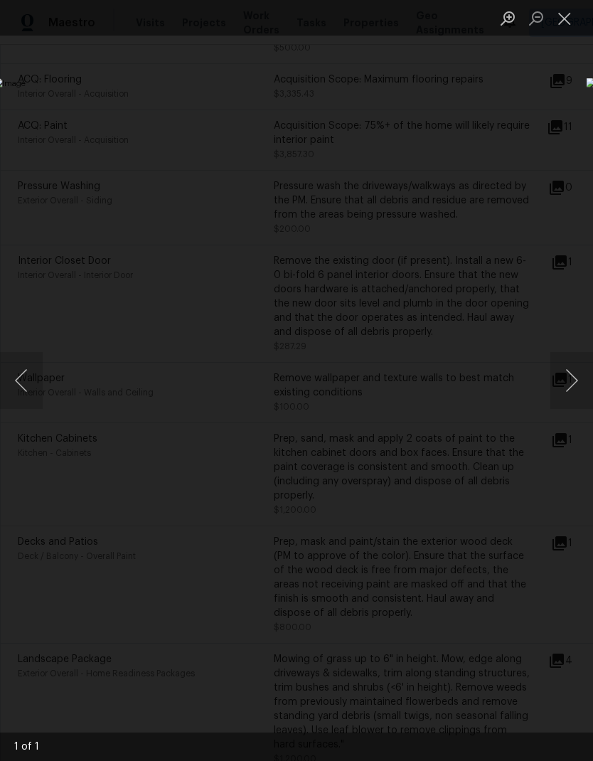
click at [565, 22] on button "Close lightbox" at bounding box center [564, 18] width 28 height 25
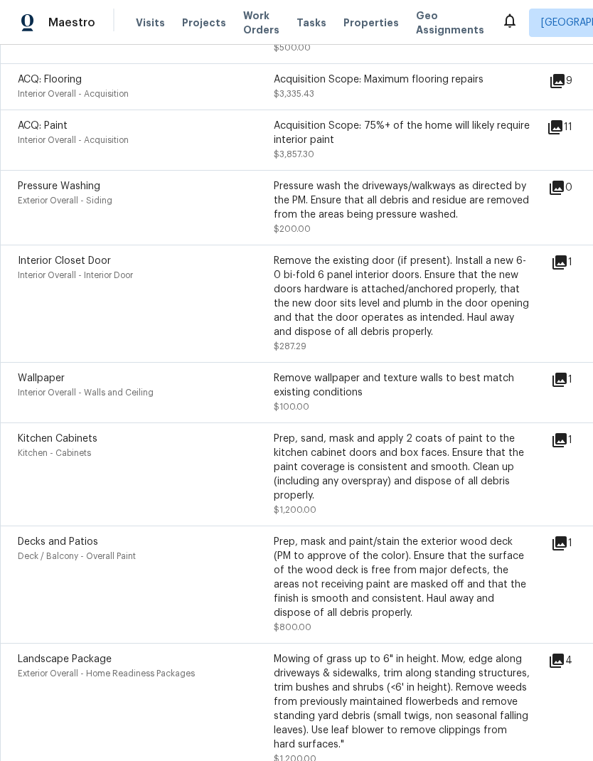
click at [563, 443] on icon at bounding box center [560, 440] width 14 height 14
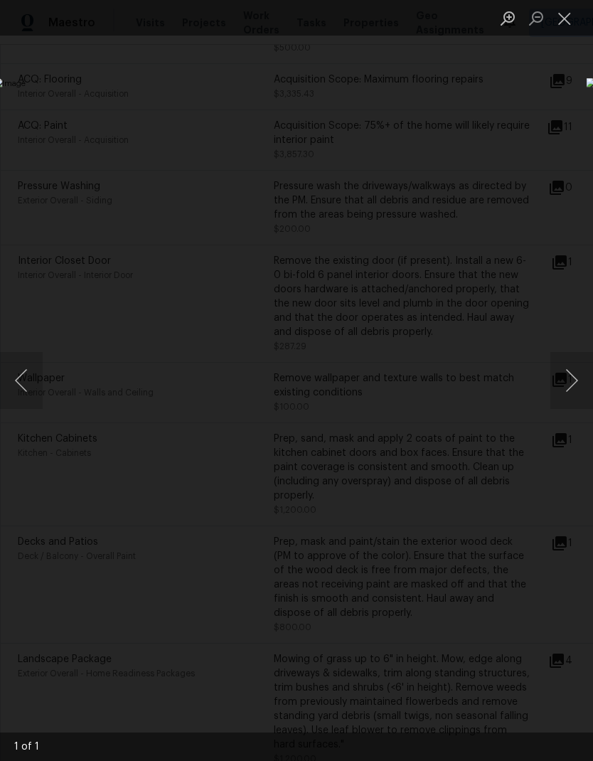
click at [569, 21] on button "Close lightbox" at bounding box center [564, 18] width 28 height 25
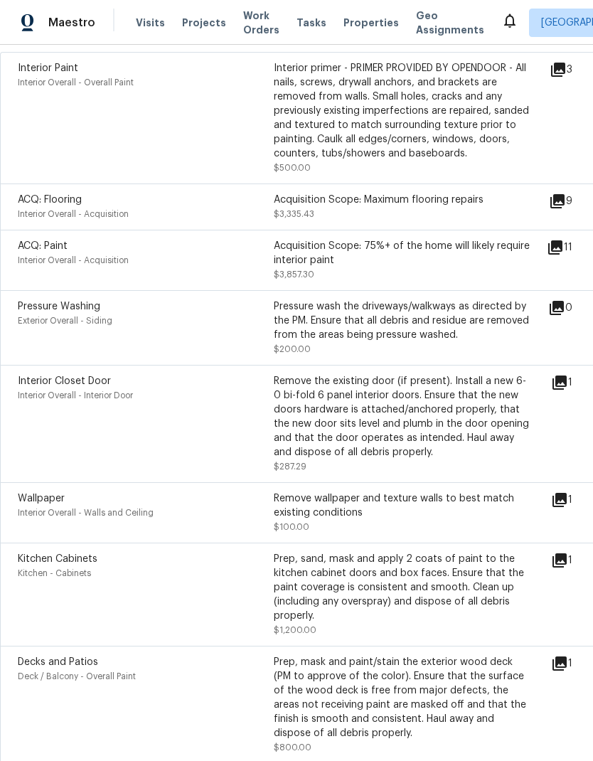
scroll to position [308, 0]
click at [567, 385] on icon at bounding box center [560, 383] width 14 height 14
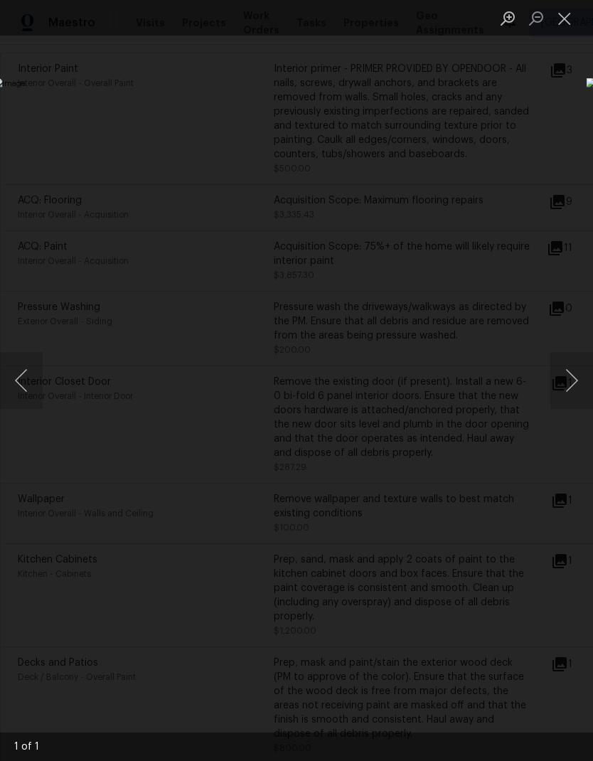
click at [562, 26] on button "Close lightbox" at bounding box center [564, 18] width 28 height 25
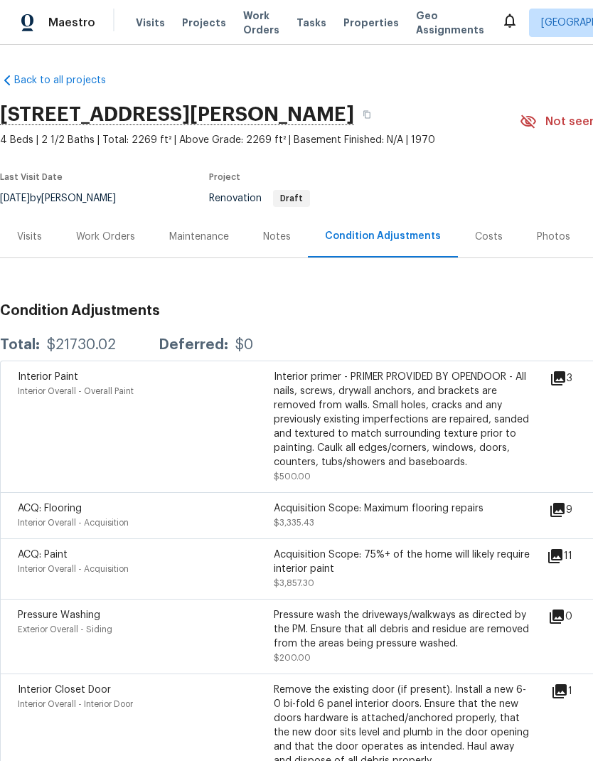
scroll to position [0, 0]
click at [487, 238] on div "Costs" at bounding box center [489, 237] width 28 height 14
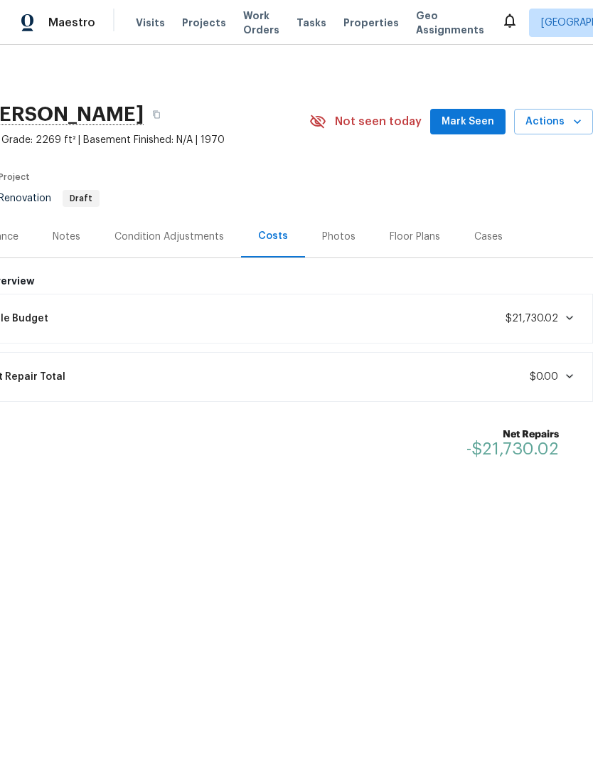
scroll to position [0, 211]
click at [164, 238] on div "Condition Adjustments" at bounding box center [169, 237] width 110 height 14
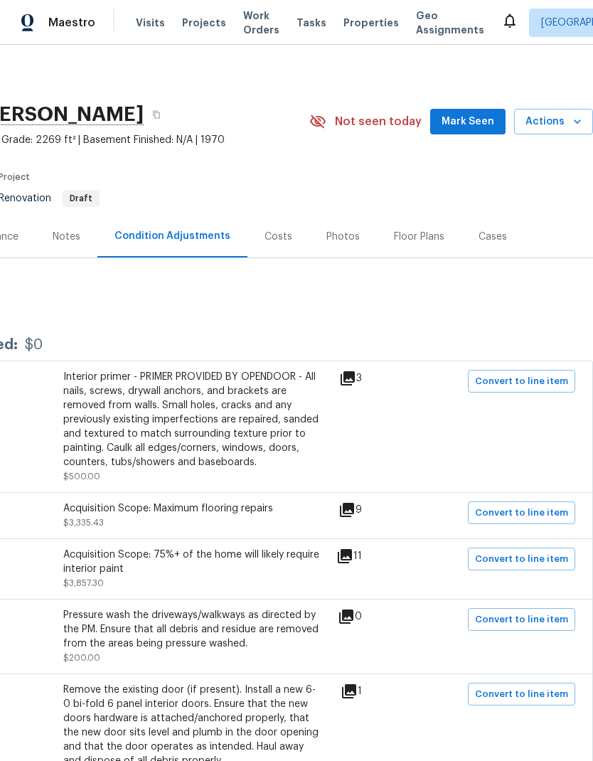
click at [352, 562] on icon at bounding box center [345, 556] width 14 height 14
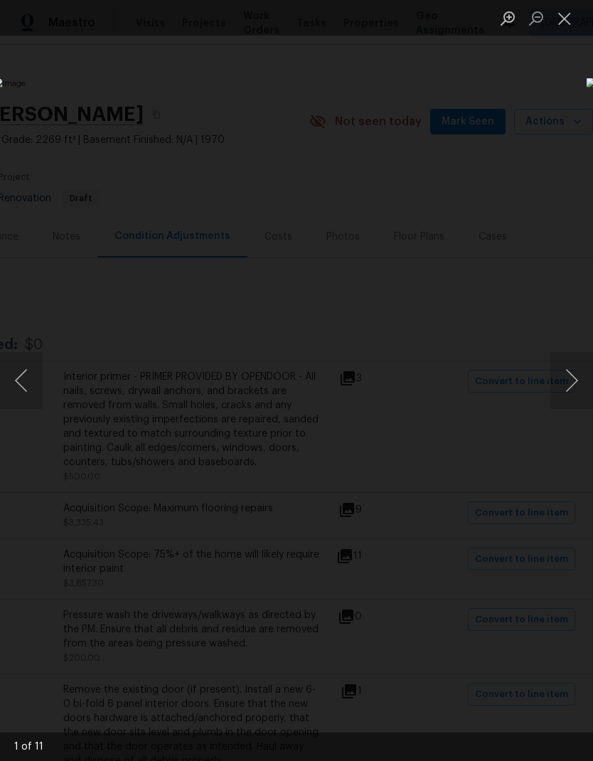
click at [564, 385] on button "Next image" at bounding box center [571, 380] width 43 height 57
click at [571, 379] on button "Next image" at bounding box center [571, 380] width 43 height 57
click at [568, 386] on button "Next image" at bounding box center [571, 380] width 43 height 57
click at [571, 383] on button "Next image" at bounding box center [571, 380] width 43 height 57
click at [573, 383] on button "Next image" at bounding box center [571, 380] width 43 height 57
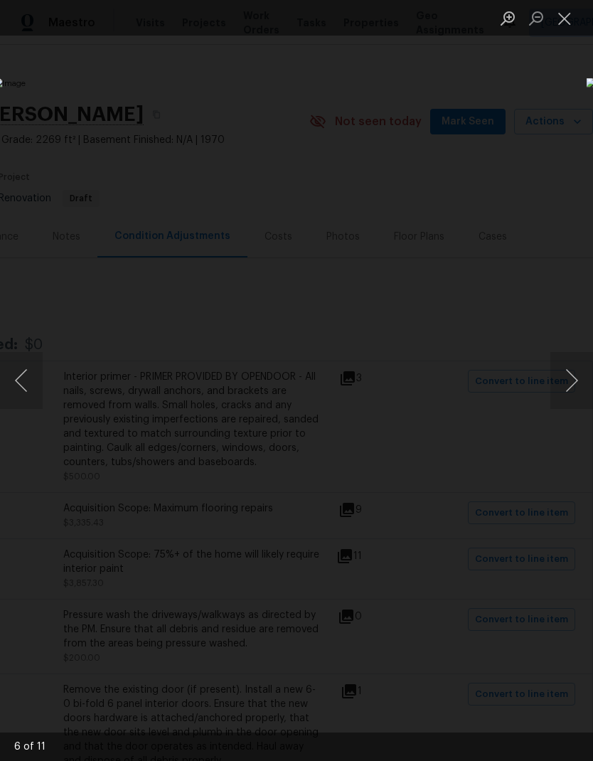
click at [570, 388] on button "Next image" at bounding box center [571, 380] width 43 height 57
click at [573, 387] on button "Next image" at bounding box center [571, 380] width 43 height 57
click at [576, 388] on button "Next image" at bounding box center [571, 380] width 43 height 57
click at [572, 385] on button "Next image" at bounding box center [571, 380] width 43 height 57
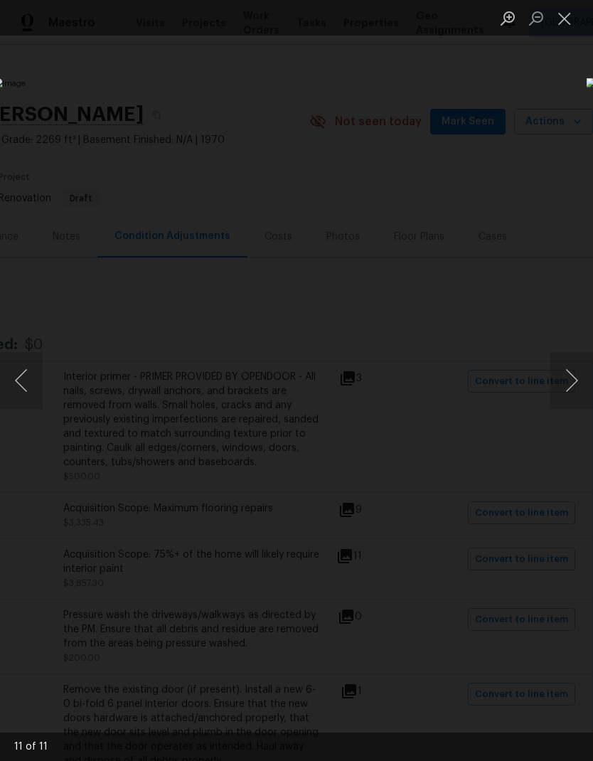
click at [16, 379] on button "Previous image" at bounding box center [21, 380] width 43 height 57
click at [576, 375] on button "Next image" at bounding box center [571, 380] width 43 height 57
click at [570, 380] on button "Next image" at bounding box center [571, 380] width 43 height 57
click at [574, 380] on button "Next image" at bounding box center [571, 380] width 43 height 57
click at [573, 382] on button "Next image" at bounding box center [571, 380] width 43 height 57
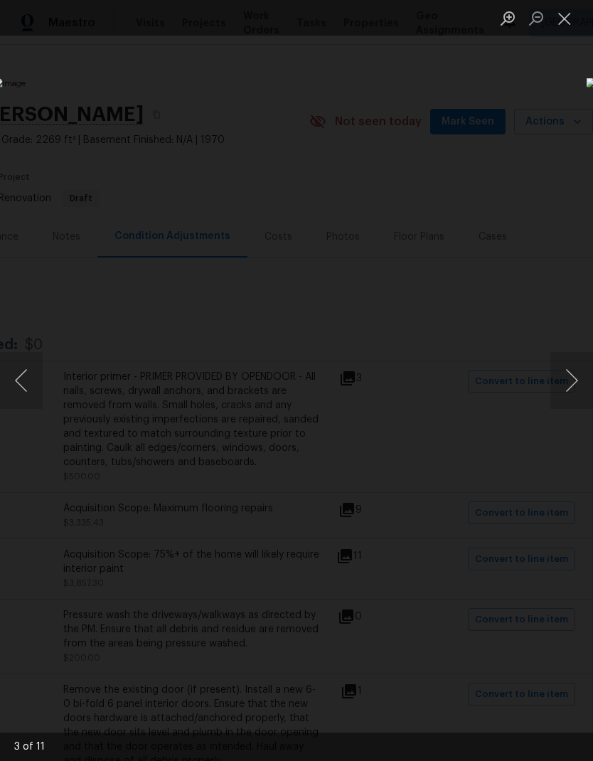
click at [572, 384] on button "Next image" at bounding box center [571, 380] width 43 height 57
click at [571, 384] on button "Next image" at bounding box center [571, 380] width 43 height 57
click at [570, 383] on button "Next image" at bounding box center [571, 380] width 43 height 57
click at [572, 388] on button "Next image" at bounding box center [571, 380] width 43 height 57
click at [572, 386] on button "Next image" at bounding box center [571, 380] width 43 height 57
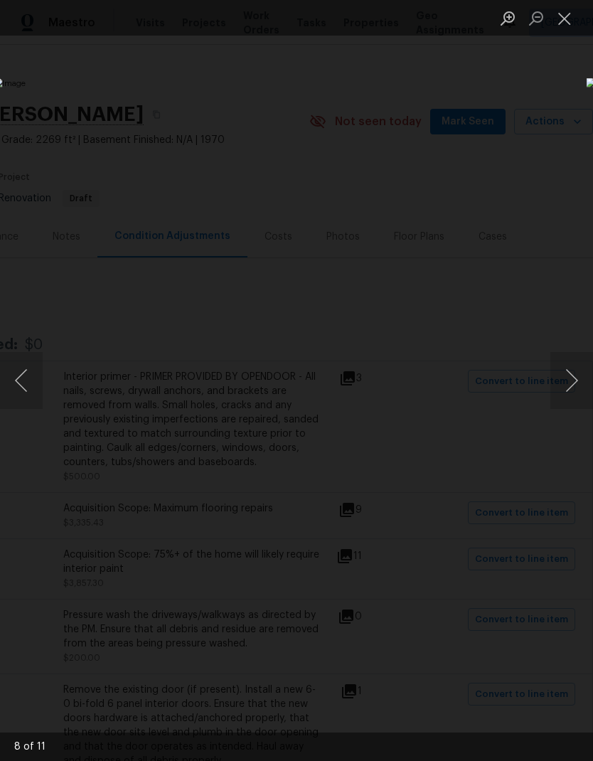
click at [565, 26] on button "Close lightbox" at bounding box center [564, 18] width 28 height 25
